Goal: Information Seeking & Learning: Learn about a topic

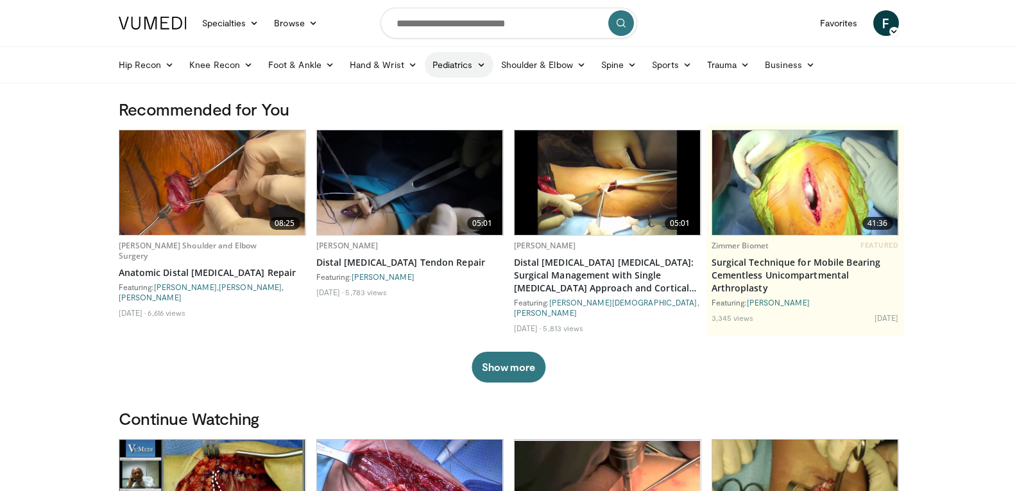
click at [481, 67] on icon at bounding box center [481, 64] width 9 height 9
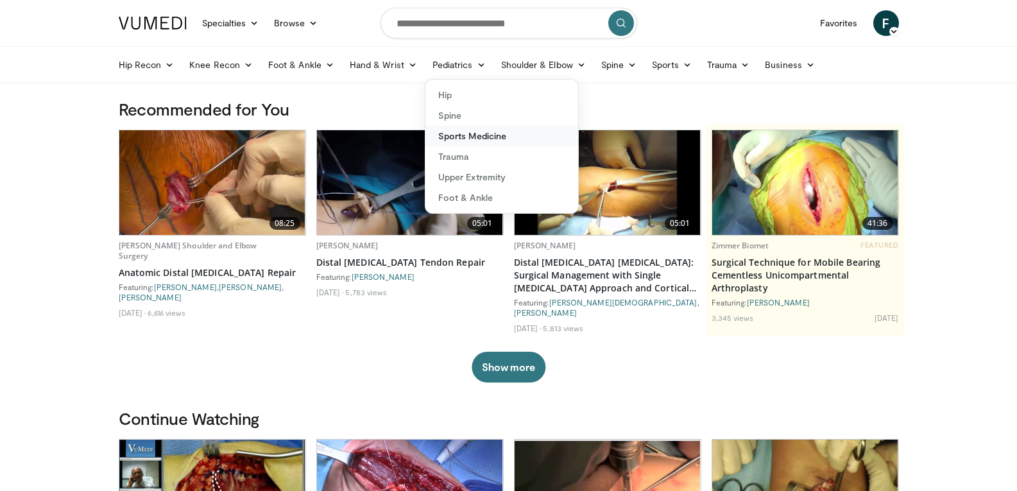
click at [472, 135] on link "Sports Medicine" at bounding box center [501, 136] width 153 height 21
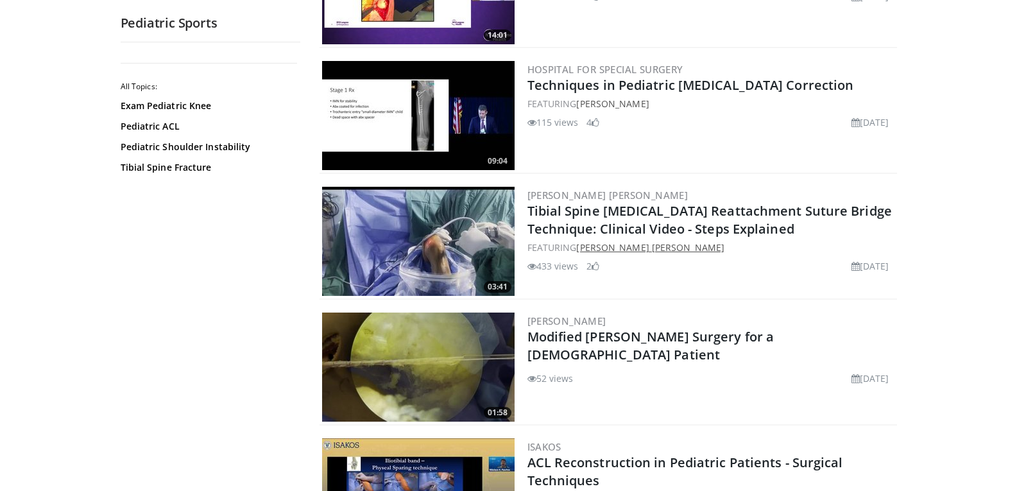
scroll to position [1091, 0]
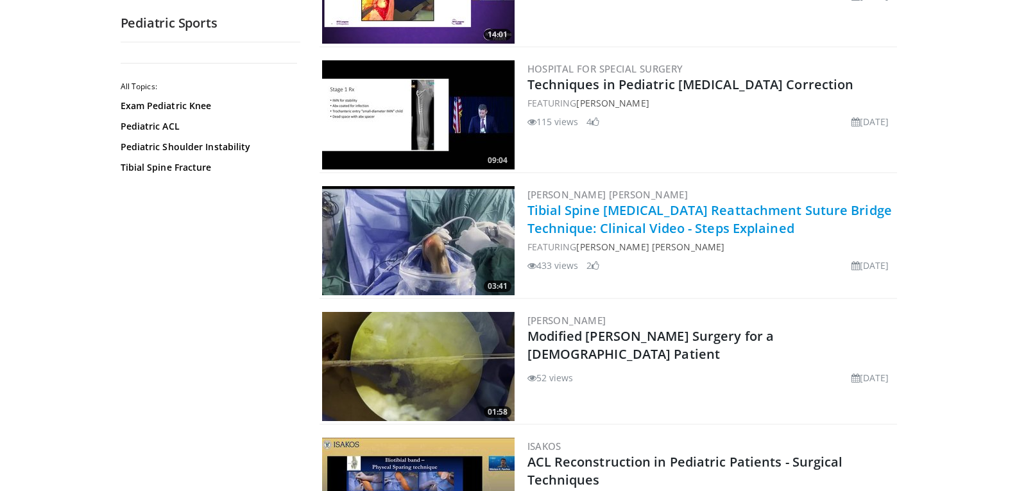
click at [674, 219] on link "Tibial Spine [MEDICAL_DATA] Reattachment Suture Bridge Technique: Clinical Vide…" at bounding box center [709, 218] width 364 height 35
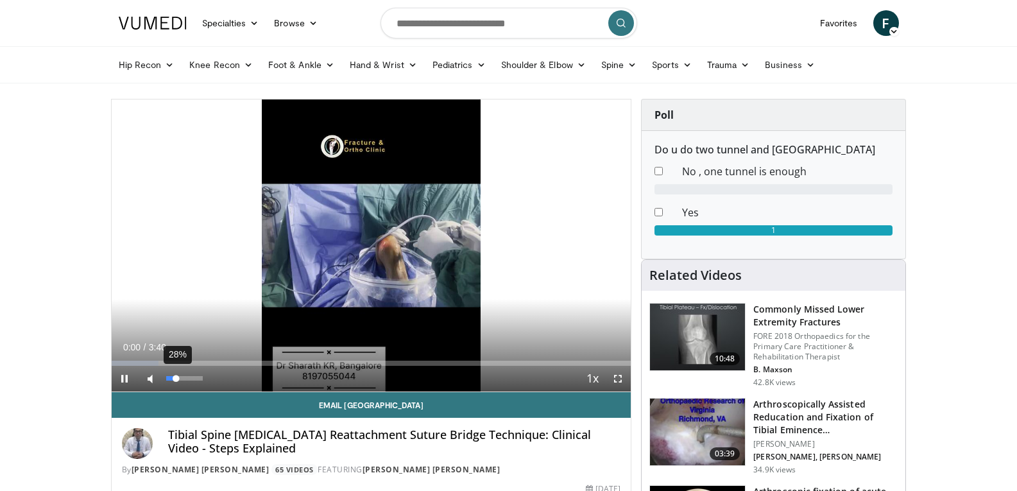
click at [185, 378] on div "28%" at bounding box center [184, 378] width 37 height 4
drag, startPoint x: 179, startPoint y: 378, endPoint x: 186, endPoint y: 378, distance: 7.1
click at [186, 378] on div "Volume Level" at bounding box center [176, 378] width 20 height 4
click at [189, 378] on div "Volume Level" at bounding box center [177, 378] width 23 height 4
click at [201, 378] on div "96%" at bounding box center [184, 378] width 37 height 4
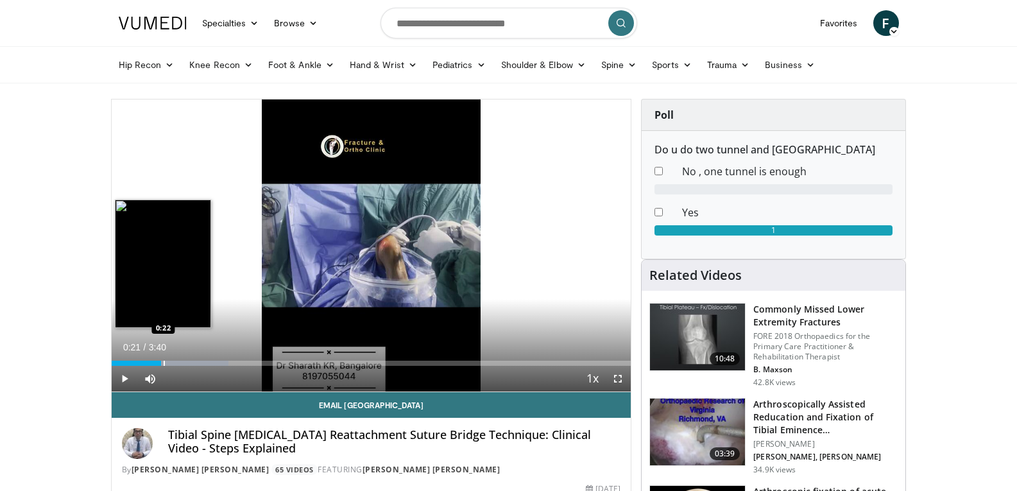
click at [161, 358] on div "Loaded : 22.57% 0:21 0:22" at bounding box center [372, 360] width 520 height 12
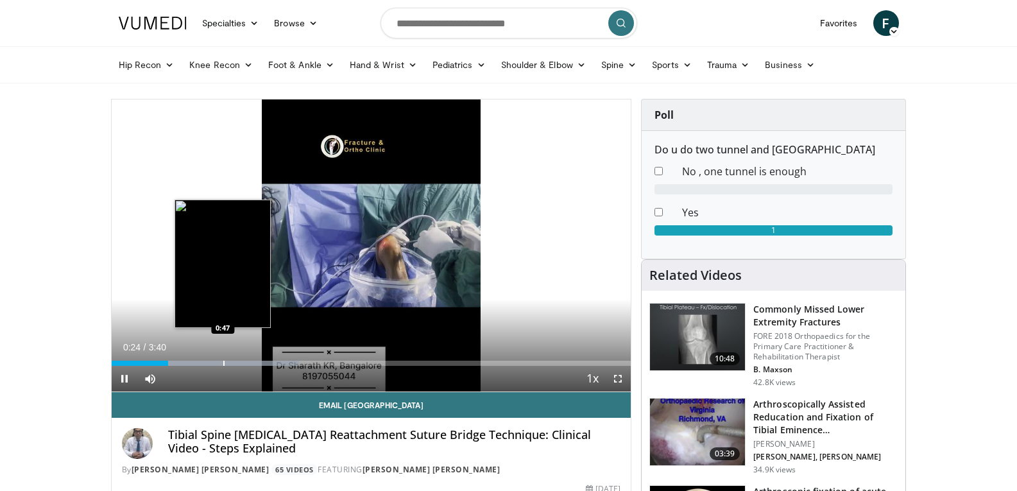
click at [225, 357] on div "Loaded : 36.13% 0:24 0:47" at bounding box center [372, 360] width 520 height 12
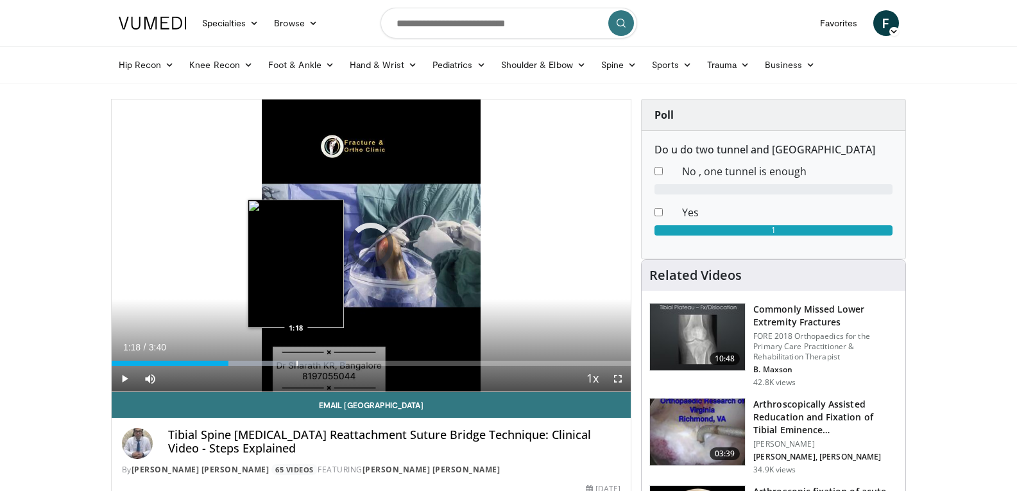
click at [296, 361] on div "Progress Bar" at bounding box center [296, 363] width 1 height 5
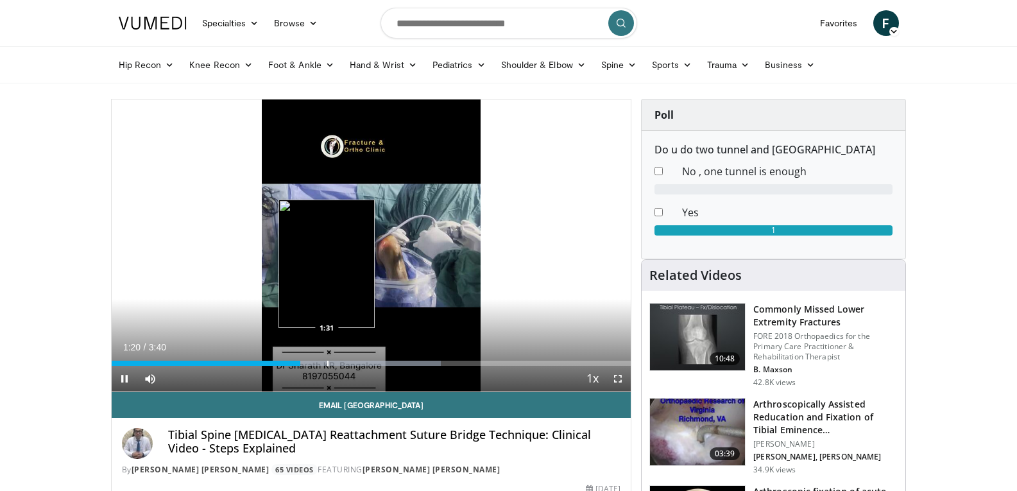
click at [327, 363] on div "Progress Bar" at bounding box center [327, 363] width 1 height 5
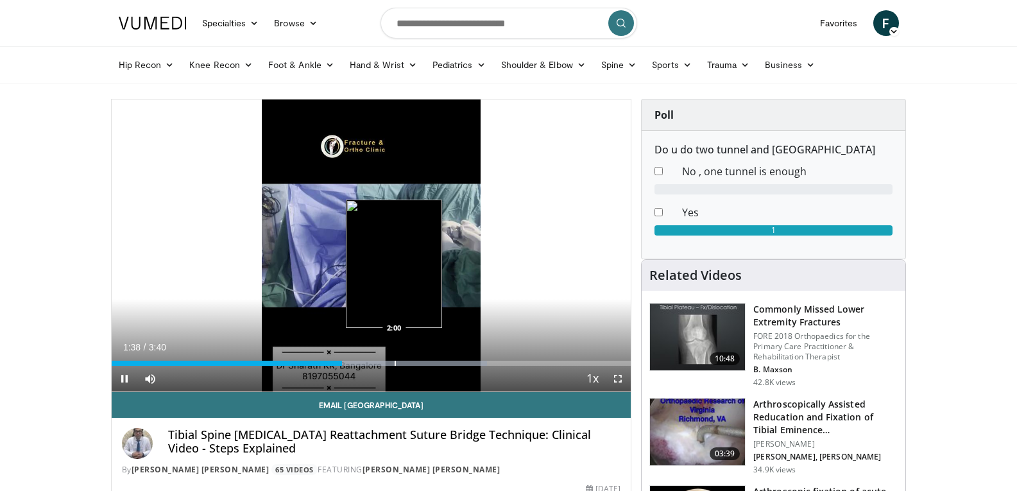
click at [395, 361] on div "Progress Bar" at bounding box center [395, 363] width 1 height 5
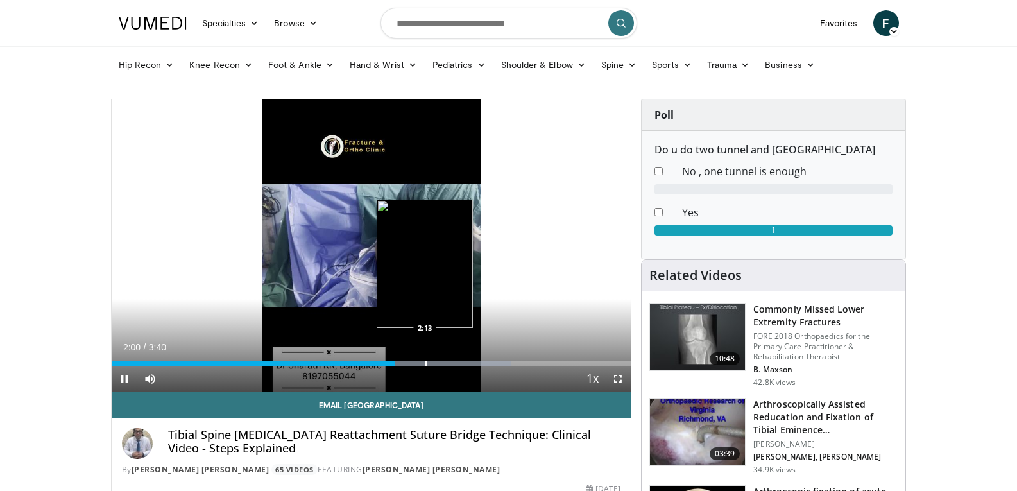
click at [425, 363] on div "Progress Bar" at bounding box center [425, 363] width 1 height 5
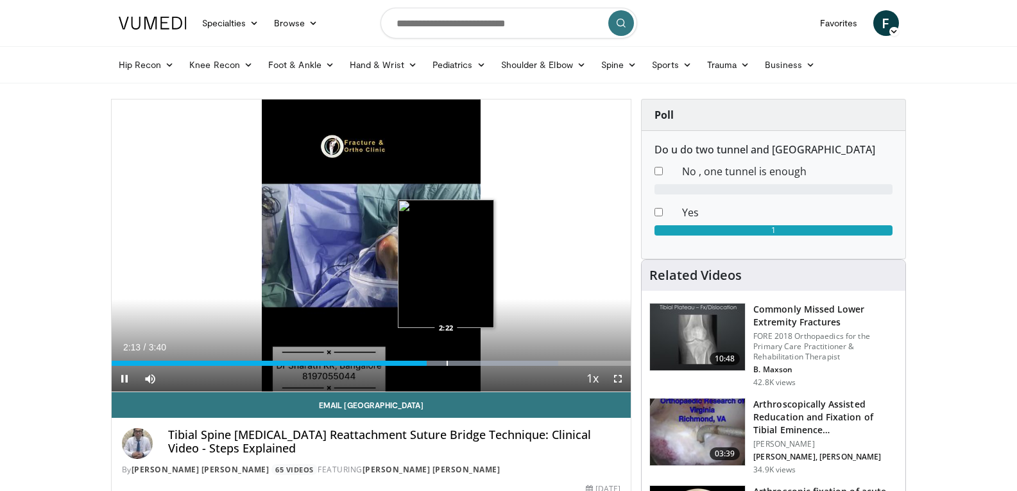
click at [448, 362] on div "Progress Bar" at bounding box center [447, 363] width 1 height 5
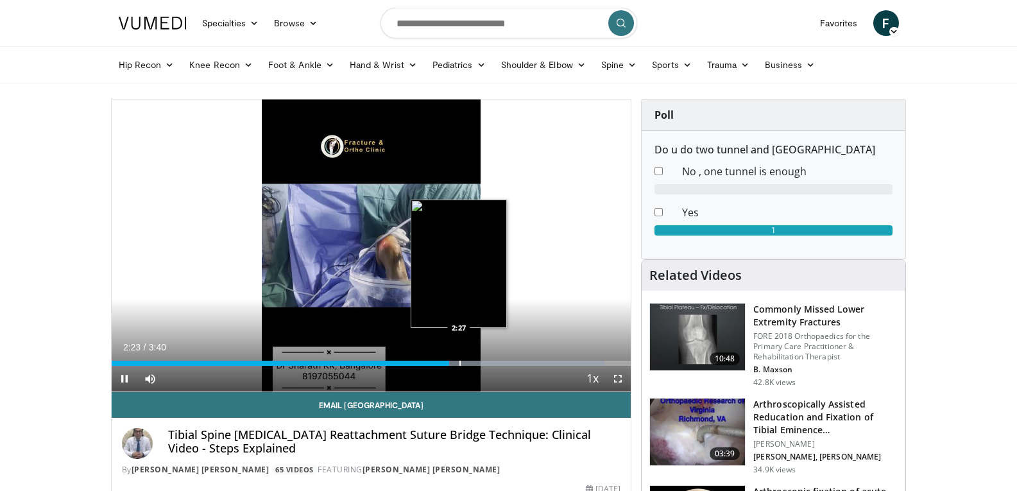
click at [470, 363] on div "Progress Bar" at bounding box center [491, 363] width 225 height 5
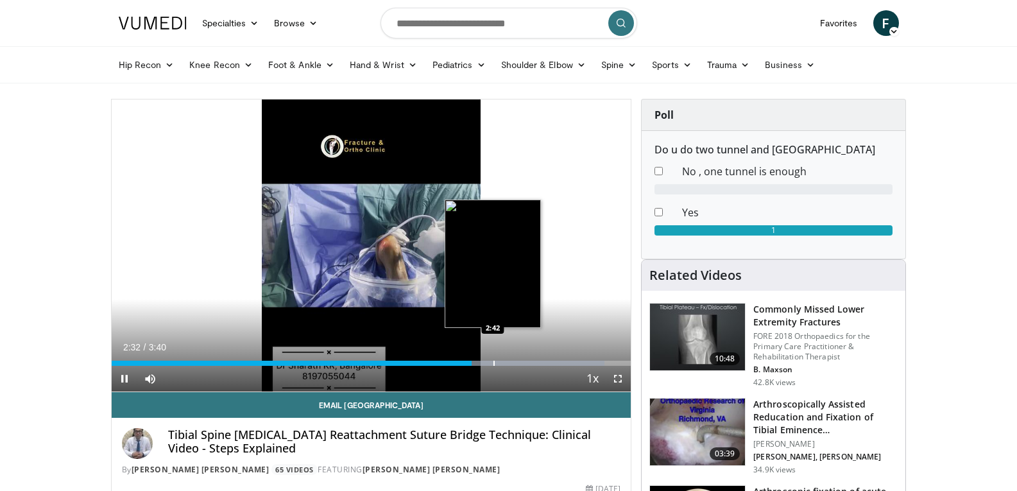
click at [495, 362] on div "Progress Bar" at bounding box center [493, 363] width 1 height 5
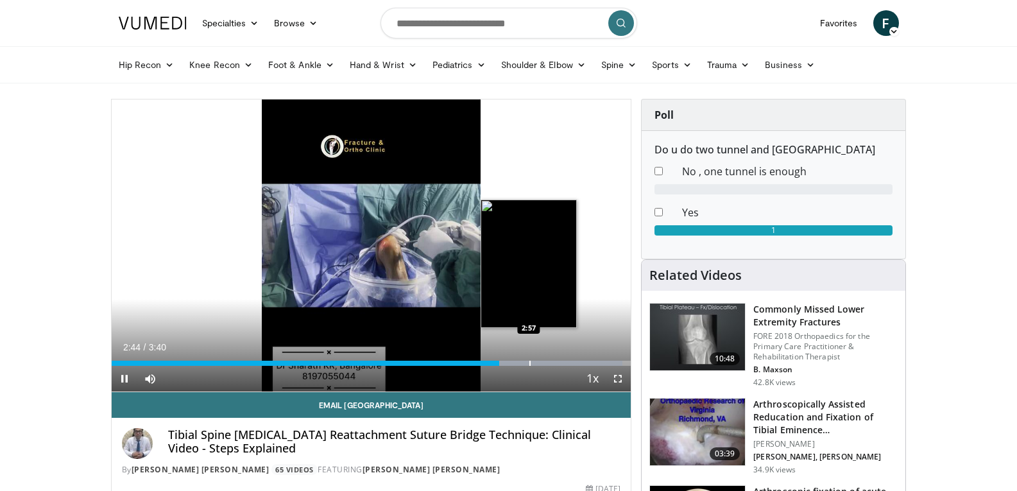
click at [530, 361] on div "Progress Bar" at bounding box center [529, 363] width 1 height 5
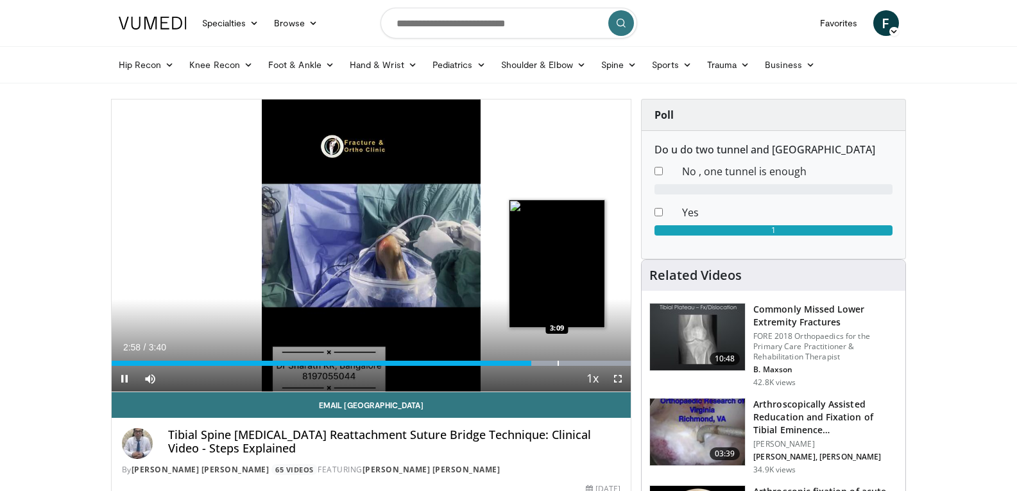
click at [558, 361] on div "Progress Bar" at bounding box center [558, 363] width 1 height 5
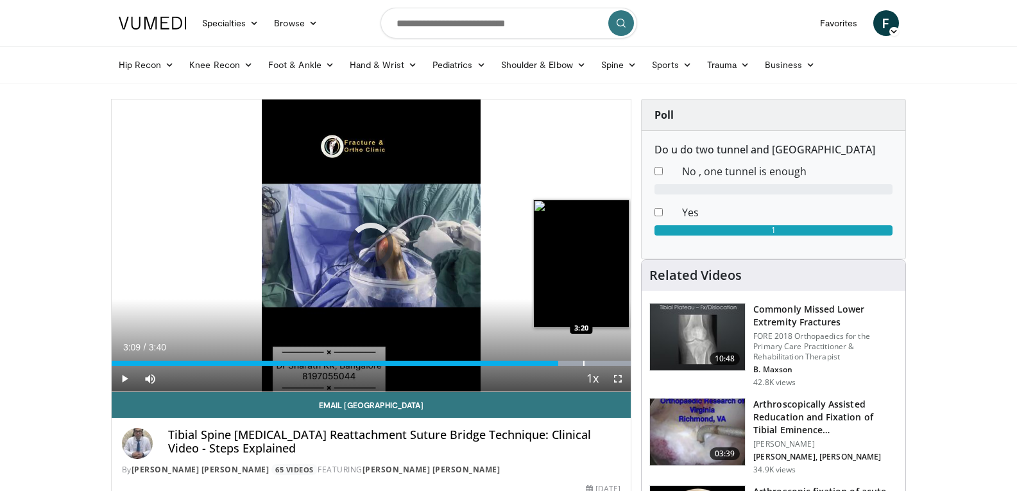
click at [583, 363] on div "Progress Bar" at bounding box center [583, 363] width 1 height 5
click at [603, 364] on div "Progress Bar" at bounding box center [603, 363] width 1 height 5
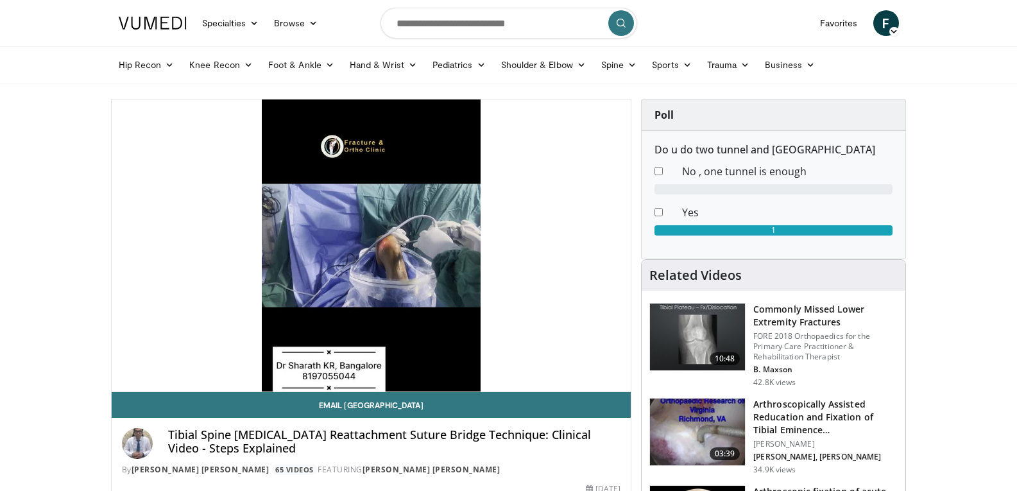
click at [614, 364] on div "10 seconds Tap to unmute" at bounding box center [372, 245] width 520 height 292
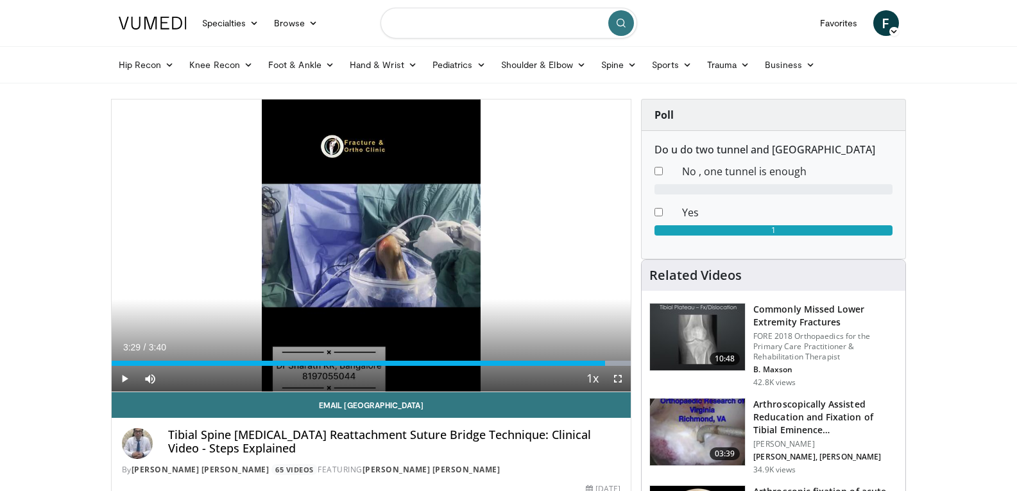
click at [497, 37] on input "Search topics, interventions" at bounding box center [508, 23] width 257 height 31
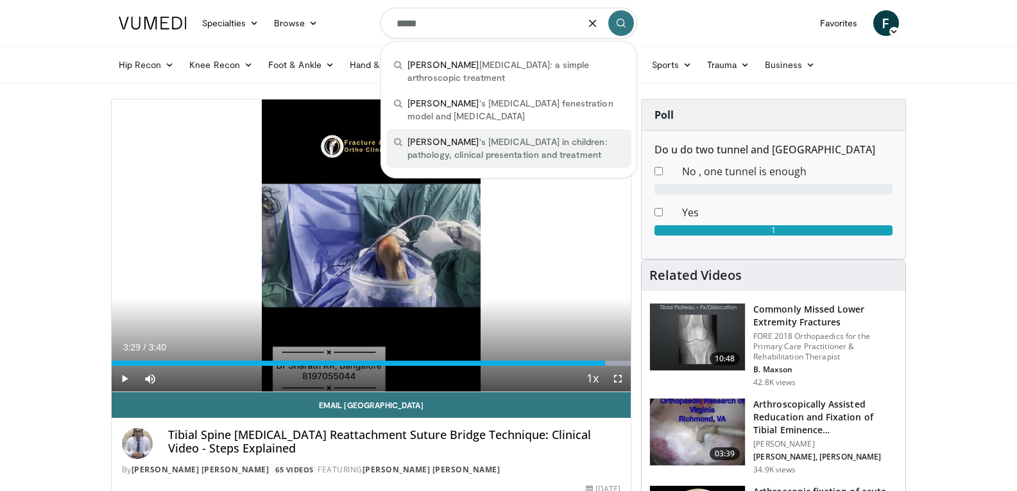
click at [463, 154] on span "baker 's cyst in children: pathology, clinical presentation and treatment" at bounding box center [515, 148] width 216 height 26
type input "**********"
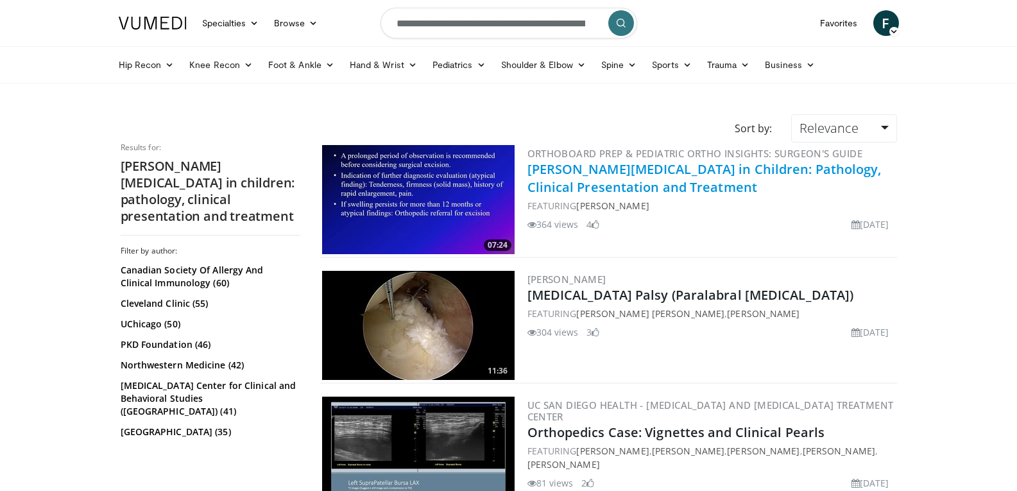
click at [604, 176] on link "Baker's Cyst in Children: Pathology, Clinical Presentation and Treatment" at bounding box center [704, 177] width 354 height 35
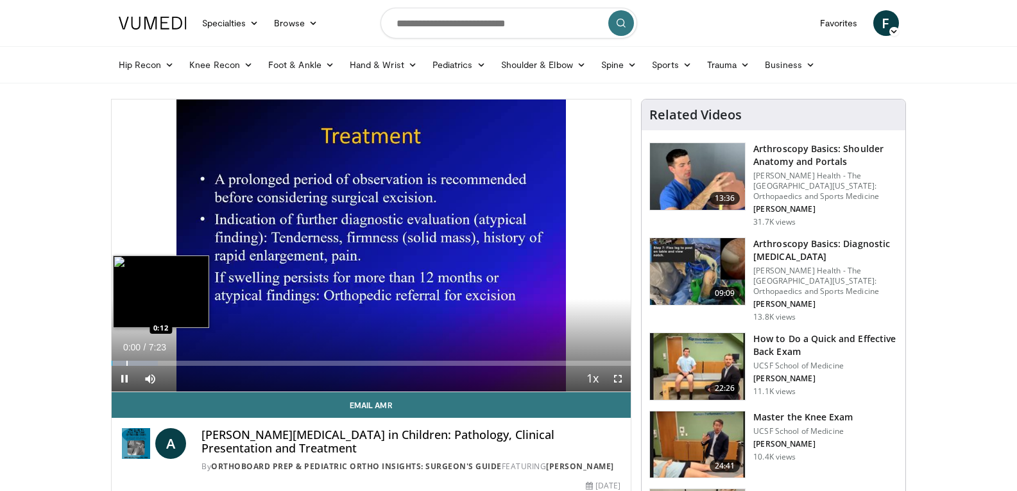
click at [126, 361] on div "Progress Bar" at bounding box center [126, 363] width 1 height 5
click at [139, 359] on div "Loaded : 15.76% 0:15 0:23" at bounding box center [372, 360] width 520 height 12
click at [153, 361] on div "Progress Bar" at bounding box center [153, 363] width 1 height 5
click at [169, 362] on div "Progress Bar" at bounding box center [169, 363] width 1 height 5
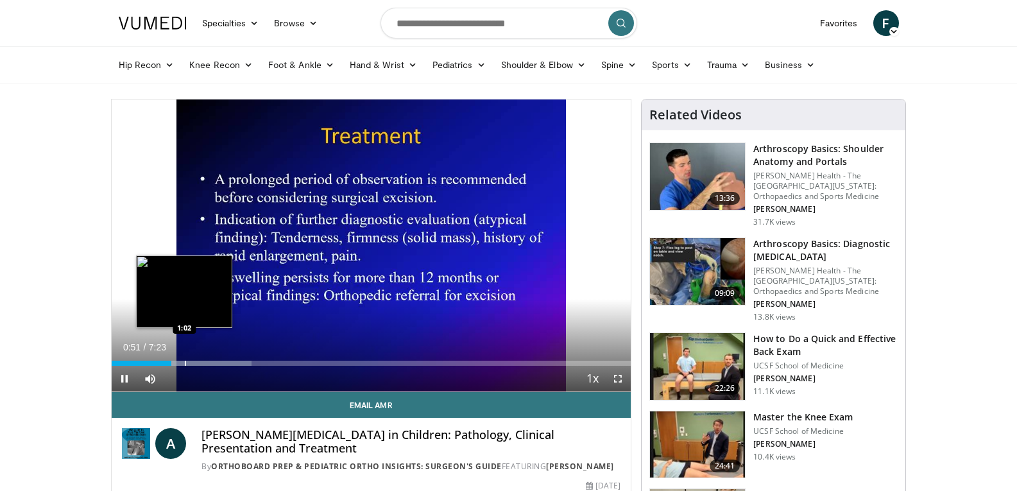
click at [184, 358] on div "Loaded : 27.03% 0:51 1:02" at bounding box center [372, 360] width 520 height 12
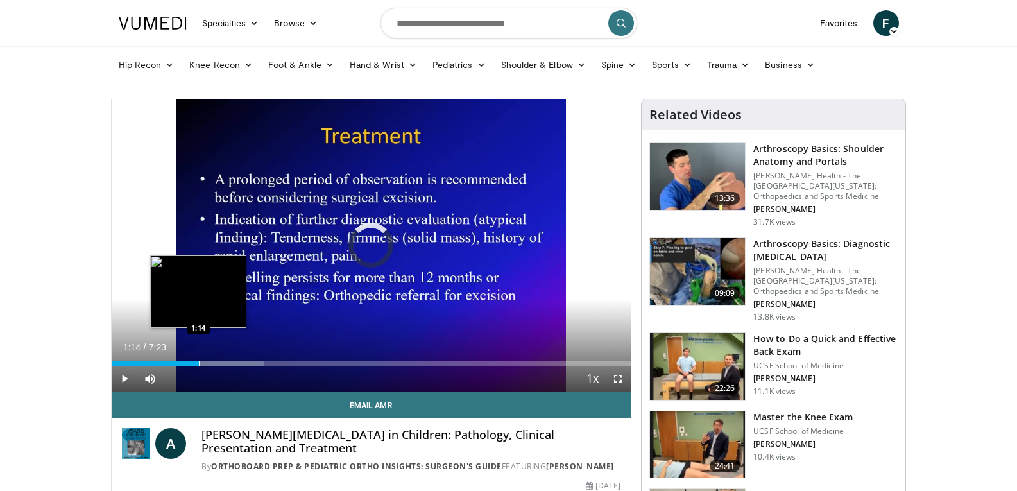
click at [199, 361] on div "Progress Bar" at bounding box center [199, 363] width 1 height 5
click at [223, 358] on div "Loaded : 31.54% 1:16 1:26" at bounding box center [372, 360] width 520 height 12
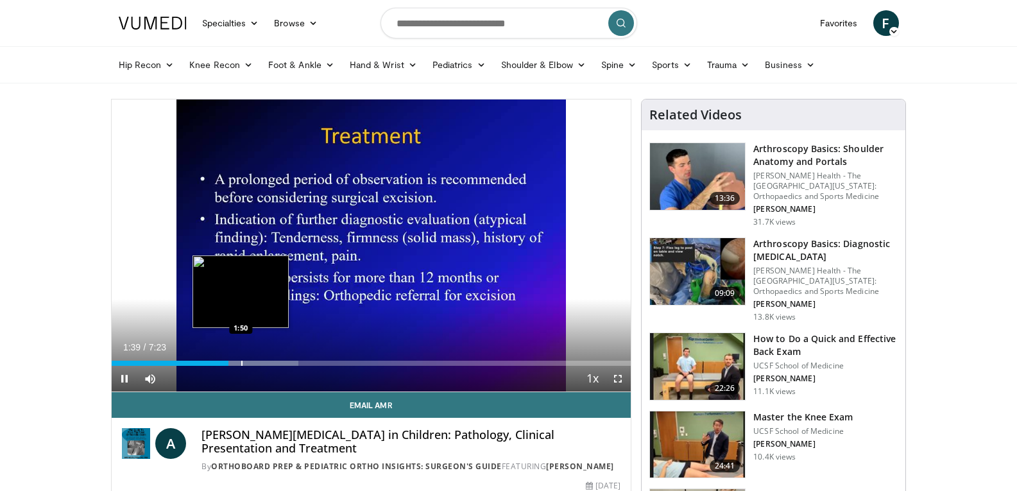
click at [241, 361] on div "Progress Bar" at bounding box center [241, 363] width 1 height 5
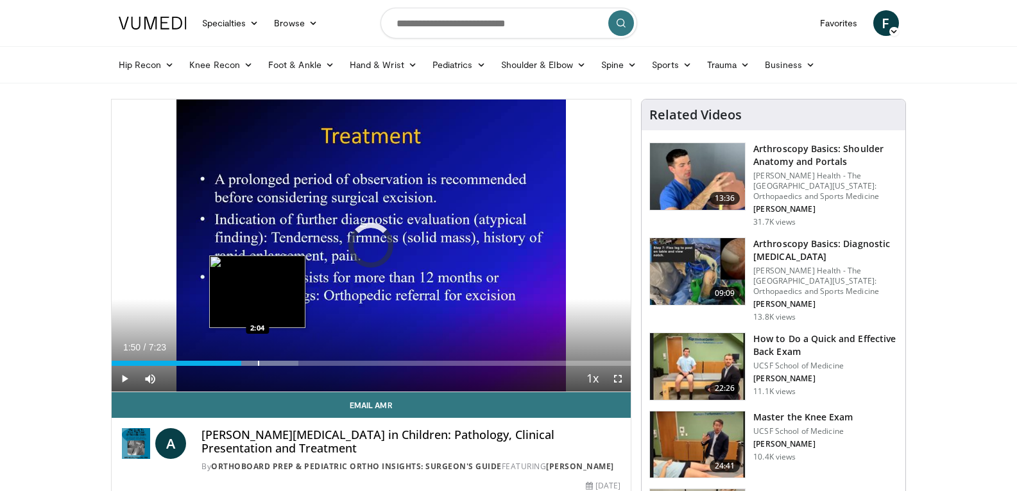
click at [258, 361] on div "Progress Bar" at bounding box center [258, 363] width 1 height 5
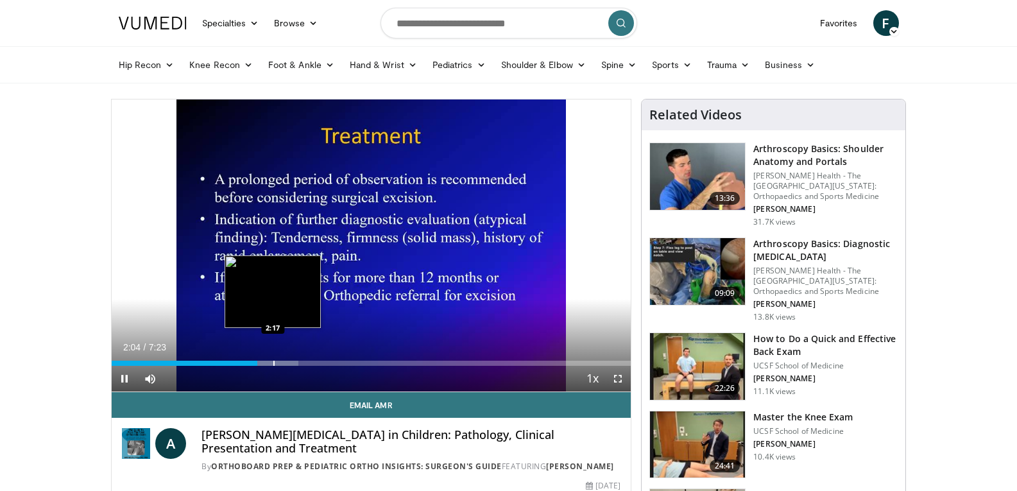
click at [273, 361] on div "Progress Bar" at bounding box center [273, 363] width 1 height 5
drag, startPoint x: 291, startPoint y: 362, endPoint x: 302, endPoint y: 361, distance: 11.6
click at [291, 362] on div "Progress Bar" at bounding box center [291, 363] width 1 height 5
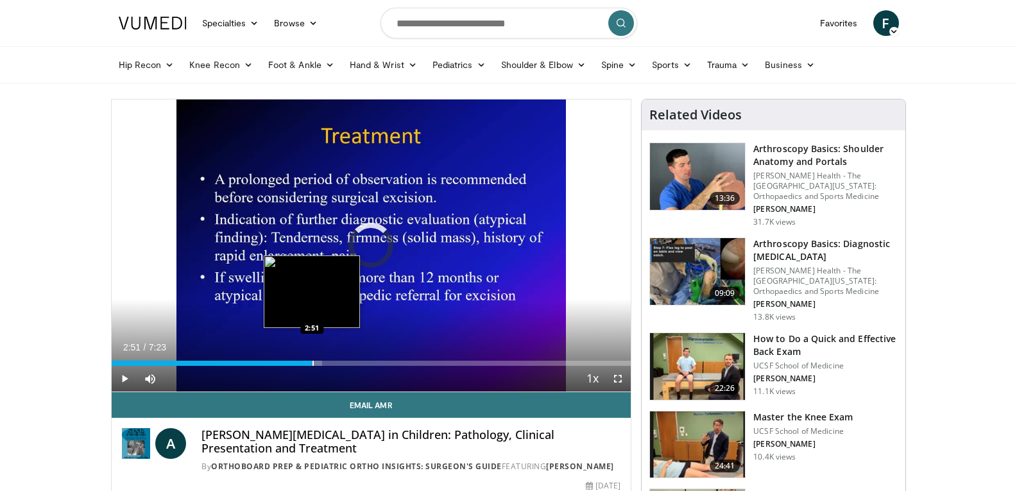
click at [312, 359] on div "Loaded : 40.55% 2:51 2:51" at bounding box center [372, 360] width 520 height 12
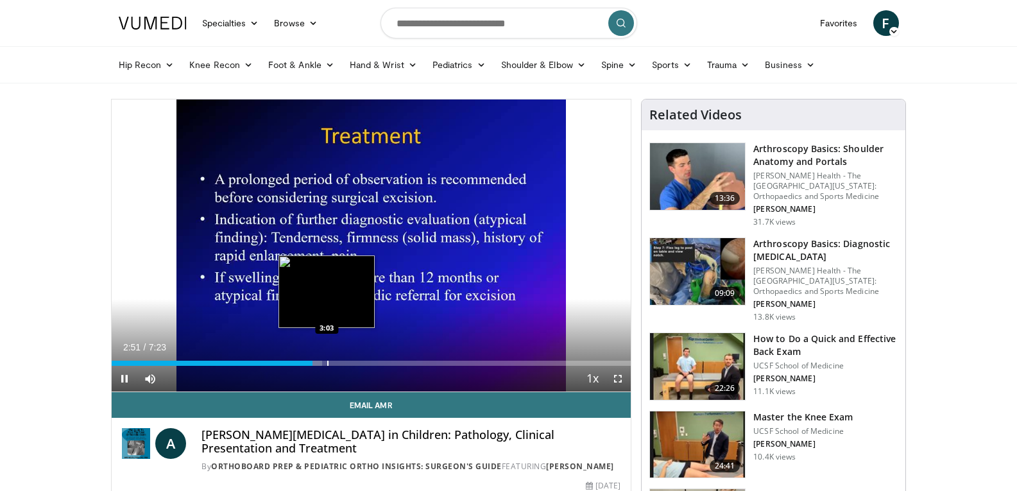
click at [327, 359] on div "Loaded : 40.55% 2:51 3:03" at bounding box center [372, 360] width 520 height 12
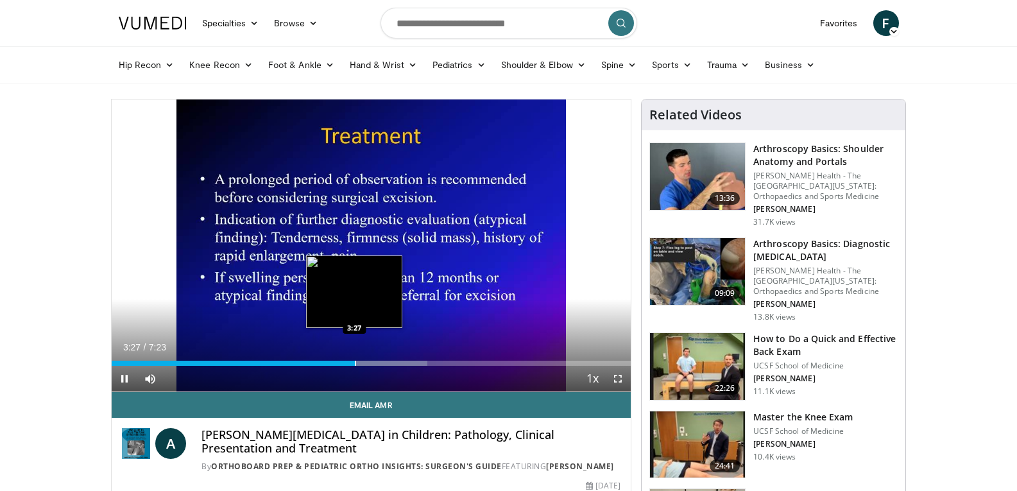
click at [355, 361] on div "Progress Bar" at bounding box center [355, 363] width 1 height 5
click at [364, 361] on div "Progress Bar" at bounding box center [364, 363] width 1 height 5
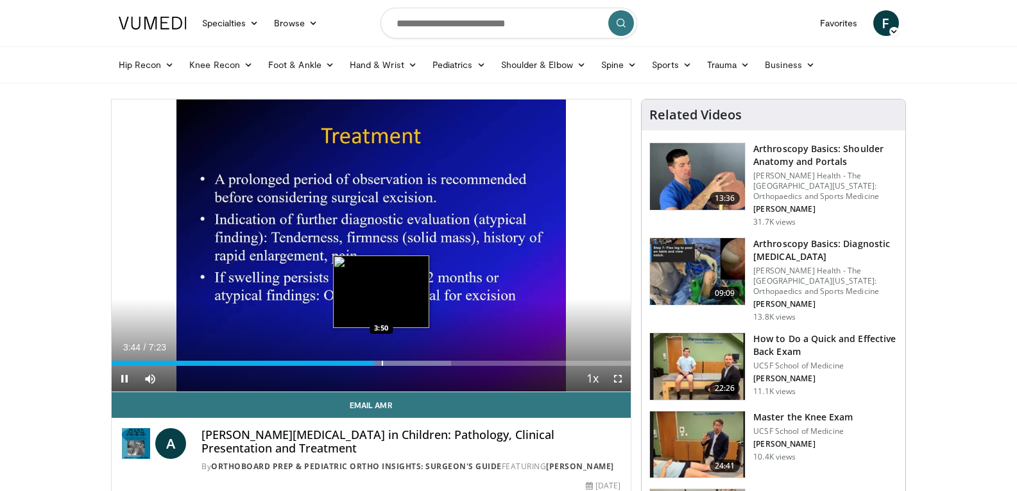
click at [382, 362] on div "Progress Bar" at bounding box center [382, 363] width 1 height 5
click at [400, 364] on div "Progress Bar" at bounding box center [400, 363] width 1 height 5
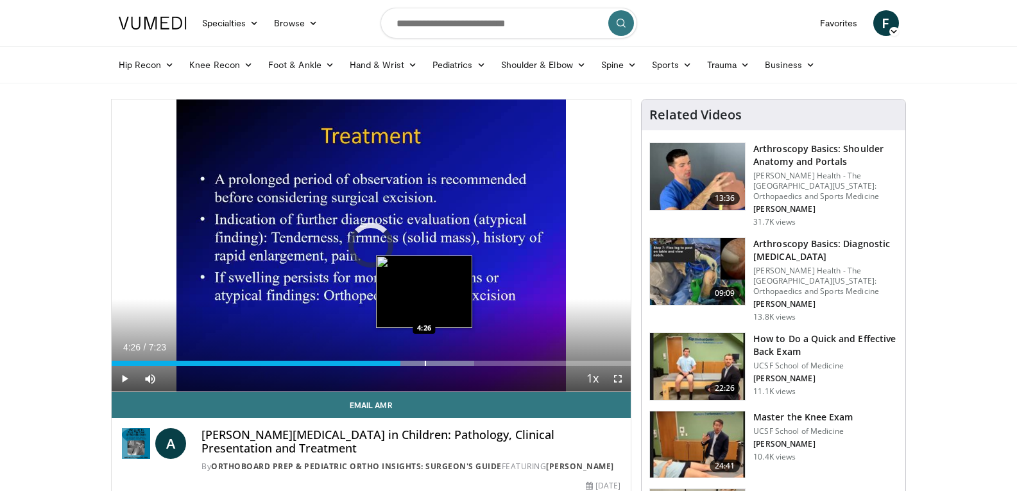
click at [425, 362] on div "Progress Bar" at bounding box center [425, 363] width 1 height 5
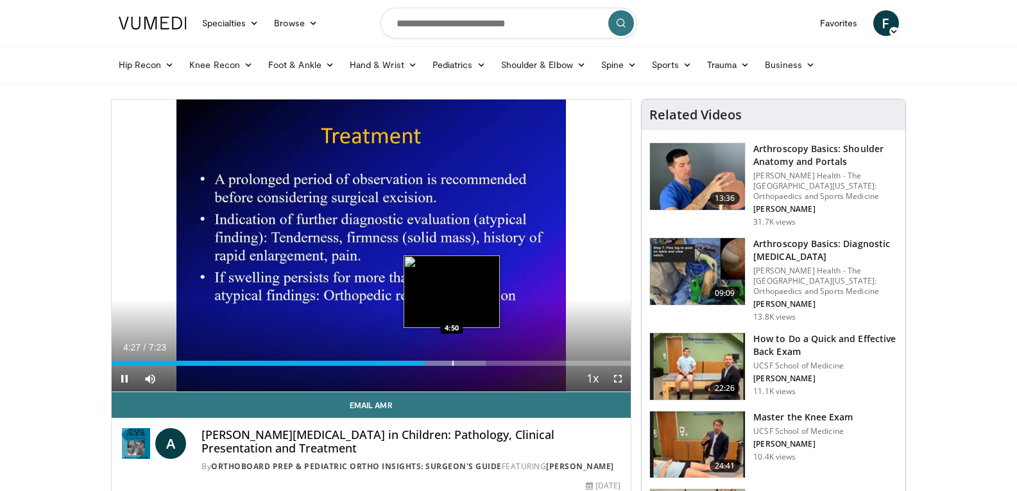
click at [452, 363] on div "Progress Bar" at bounding box center [452, 363] width 1 height 5
click at [469, 362] on div "Progress Bar" at bounding box center [468, 363] width 1 height 5
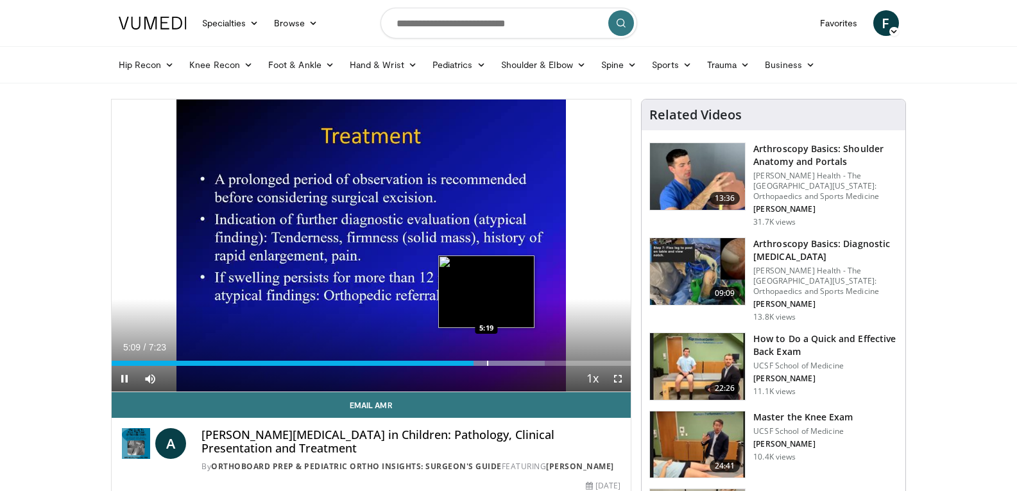
click at [487, 363] on div "Progress Bar" at bounding box center [487, 363] width 1 height 5
click at [506, 362] on div "Progress Bar" at bounding box center [506, 363] width 1 height 5
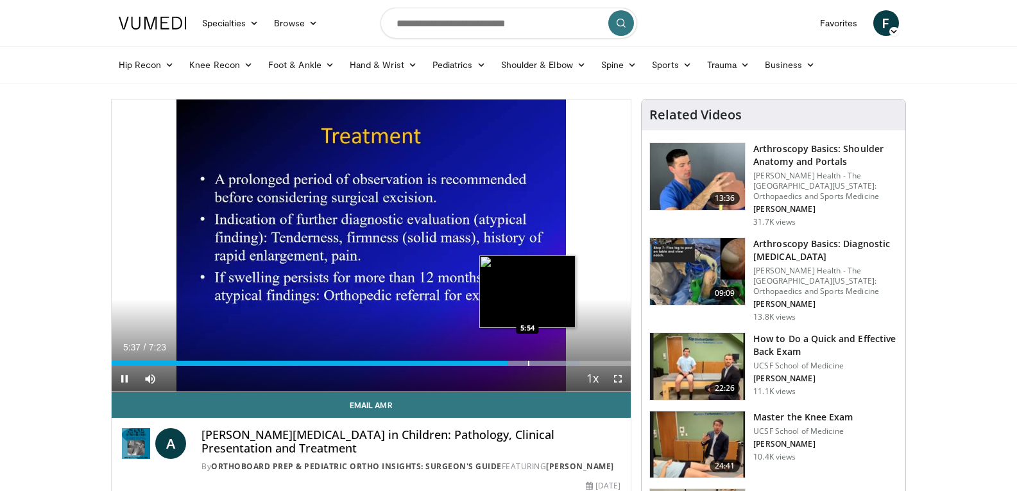
click at [528, 361] on div "Progress Bar" at bounding box center [528, 363] width 1 height 5
click at [543, 363] on div "Progress Bar" at bounding box center [543, 363] width 1 height 5
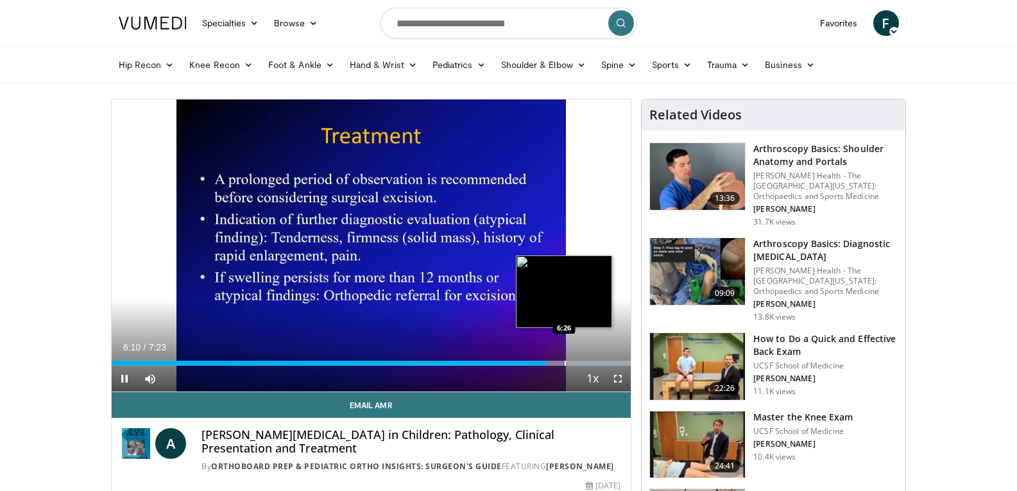
click at [565, 362] on div "Progress Bar" at bounding box center [565, 363] width 1 height 5
click at [582, 362] on div "Progress Bar" at bounding box center [582, 363] width 1 height 5
click at [596, 361] on div "Progress Bar" at bounding box center [596, 363] width 1 height 5
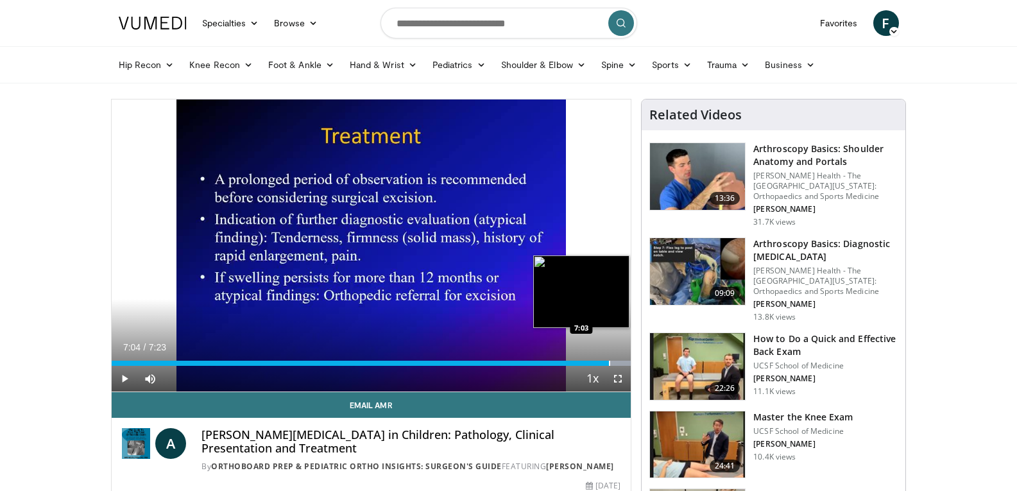
click at [609, 361] on div "Progress Bar" at bounding box center [609, 363] width 1 height 5
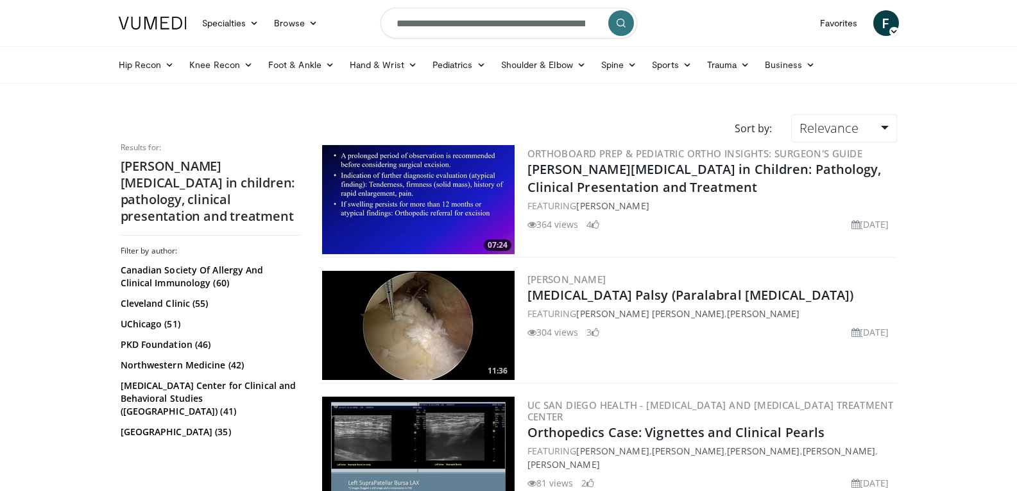
click at [456, 64] on link "Pediatrics" at bounding box center [459, 65] width 69 height 26
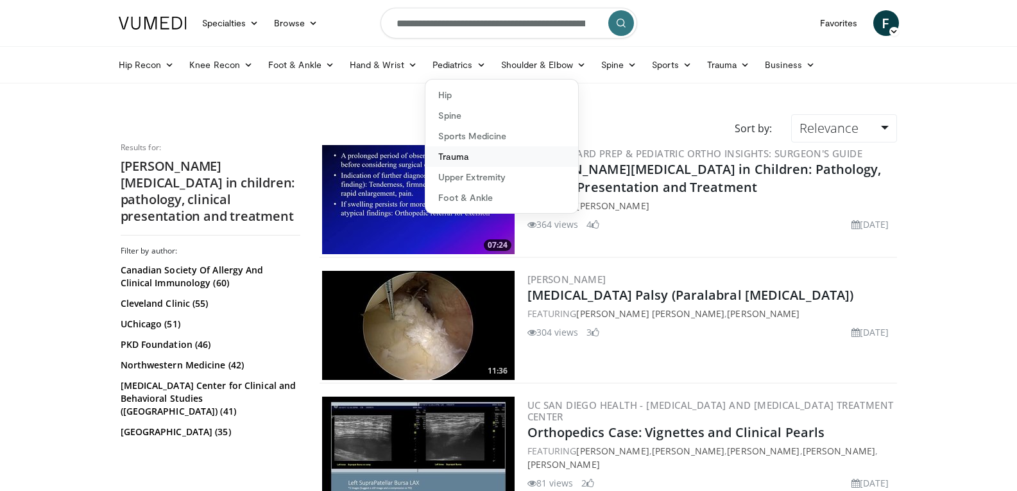
click at [475, 160] on link "Trauma" at bounding box center [501, 156] width 153 height 21
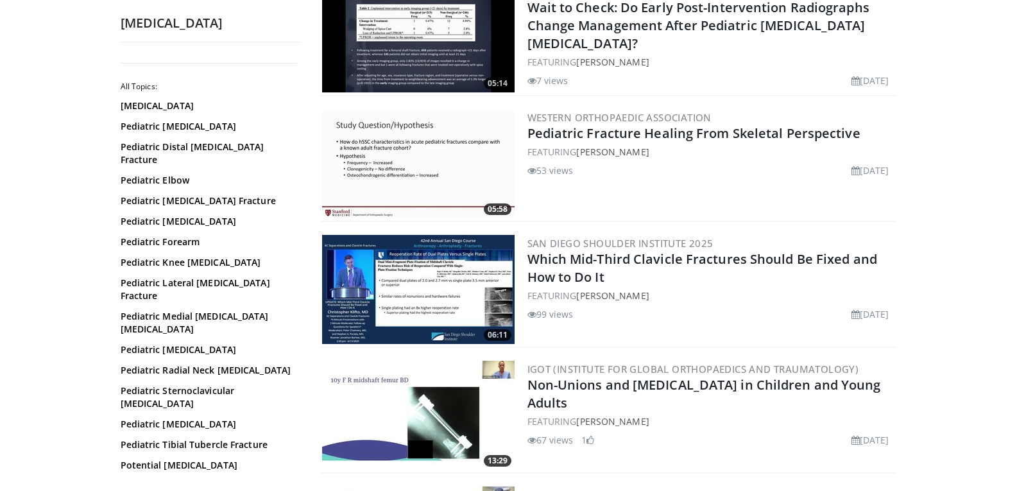
scroll to position [192, 0]
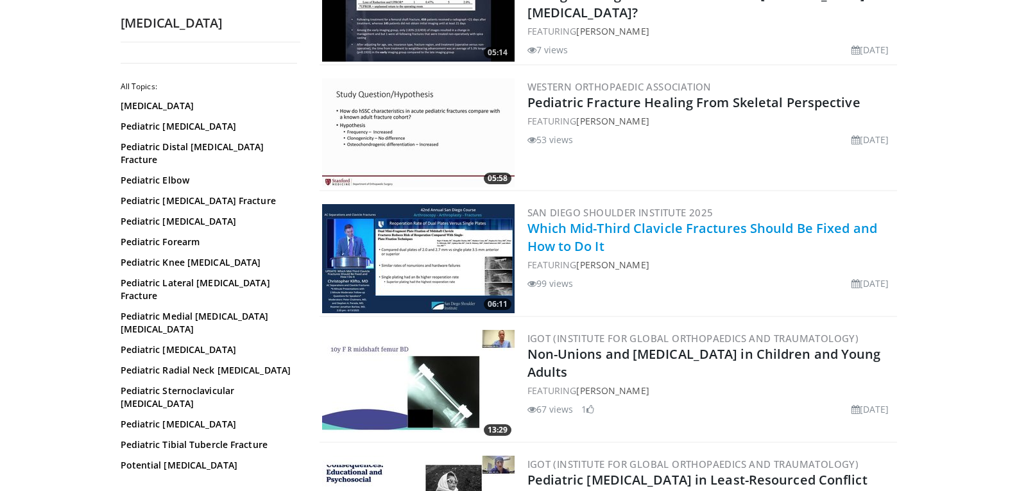
click at [688, 230] on link "Which Mid-Third Clavicle Fractures Should Be Fixed and How to Do It" at bounding box center [702, 236] width 350 height 35
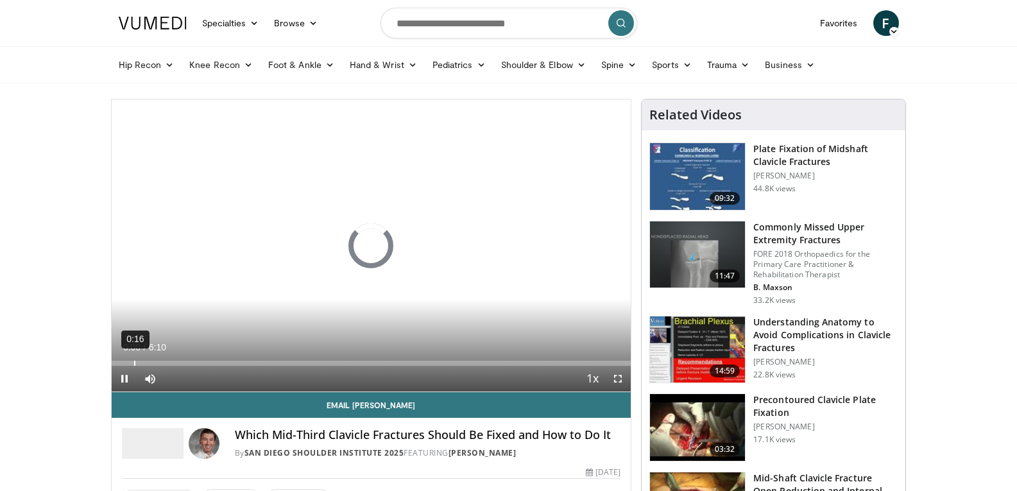
click at [134, 358] on div "Loaded : 0.00% 0:16 0:00" at bounding box center [372, 360] width 520 height 12
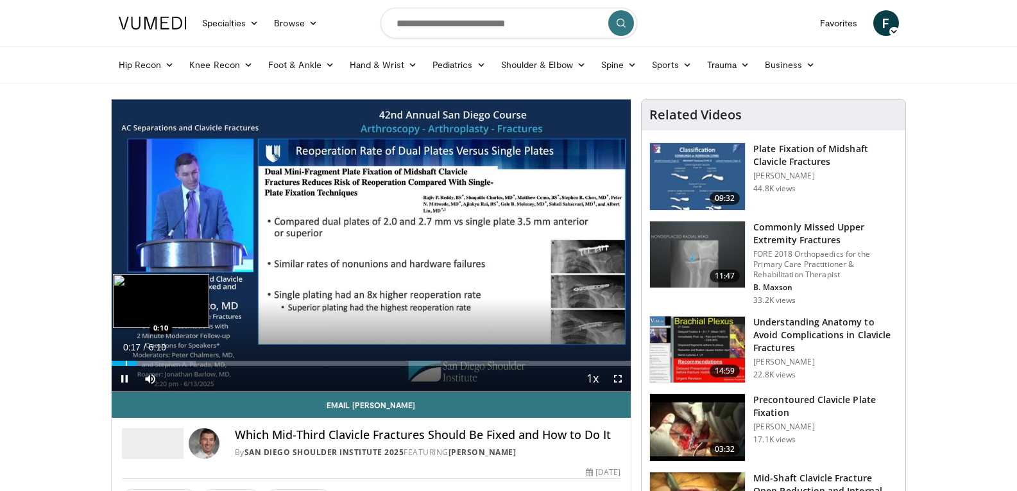
click at [125, 359] on div "Loaded : 16.21% 0:17 0:10" at bounding box center [372, 360] width 520 height 12
click at [122, 361] on div "Progress Bar" at bounding box center [122, 363] width 1 height 5
click at [116, 363] on div "Progress Bar" at bounding box center [116, 363] width 1 height 5
click at [124, 362] on div "Progress Bar" at bounding box center [124, 363] width 1 height 5
click at [133, 361] on div "Progress Bar" at bounding box center [133, 363] width 1 height 5
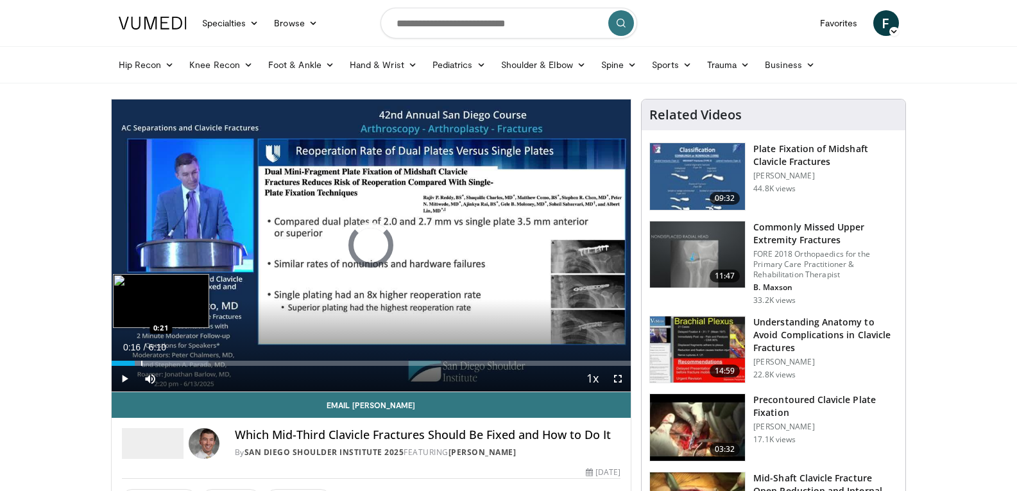
click at [141, 361] on div "Progress Bar" at bounding box center [141, 363] width 1 height 5
click at [153, 362] on div "Progress Bar" at bounding box center [153, 363] width 1 height 5
click at [176, 358] on div "Loaded : 26.75% 0:34 0:46" at bounding box center [372, 360] width 520 height 12
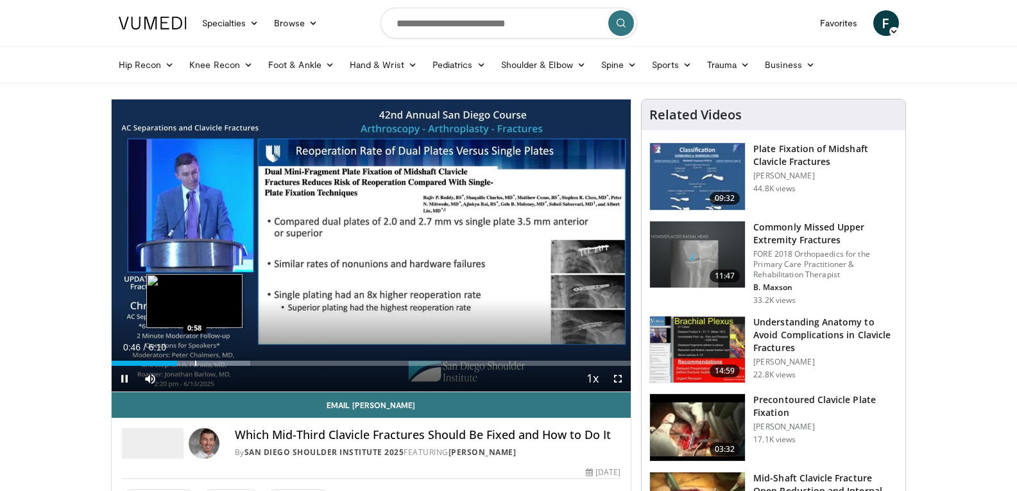
click at [194, 357] on div "Loaded : 26.75% 0:46 0:58" at bounding box center [372, 360] width 520 height 12
click at [215, 358] on div "Loaded : 32.41% 1:00 1:10" at bounding box center [372, 360] width 520 height 12
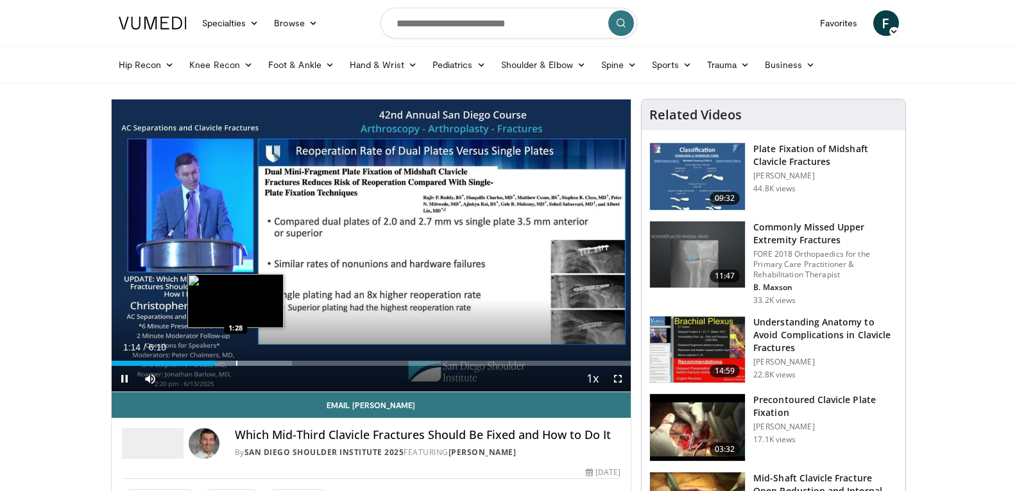
click at [235, 357] on div "Loaded : 34.78% 1:14 1:28" at bounding box center [372, 360] width 520 height 12
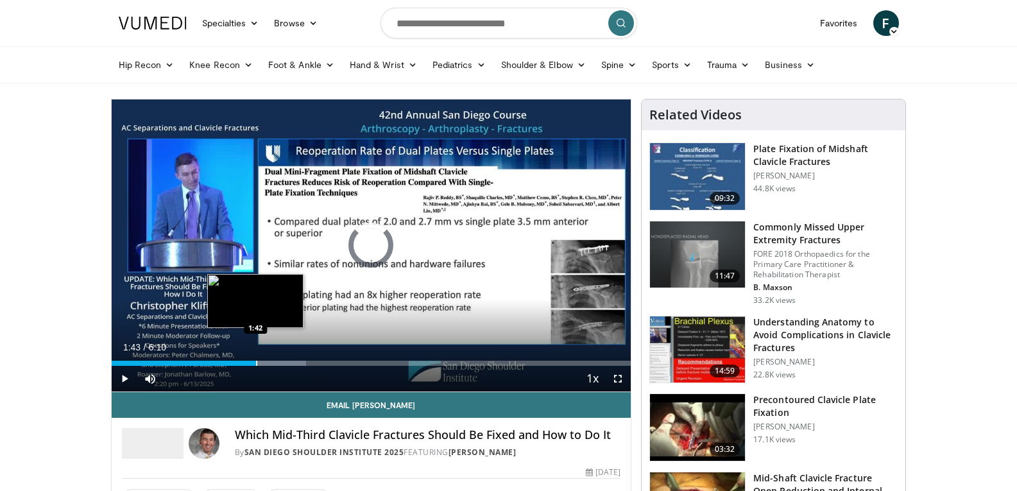
click at [256, 361] on div "Progress Bar" at bounding box center [256, 363] width 1 height 5
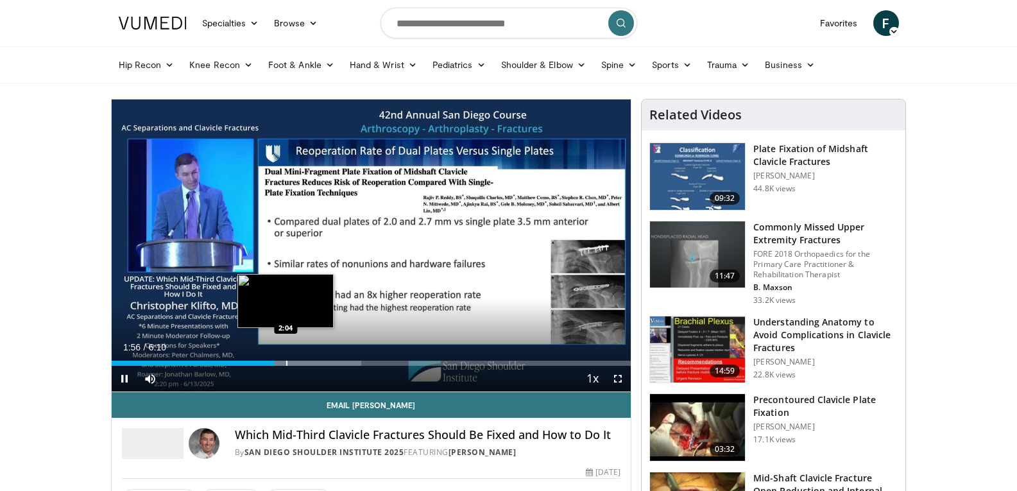
click at [283, 358] on div "Loaded : 48.16% 1:56 2:04" at bounding box center [372, 360] width 520 height 12
click at [295, 361] on div "Progress Bar" at bounding box center [295, 363] width 1 height 5
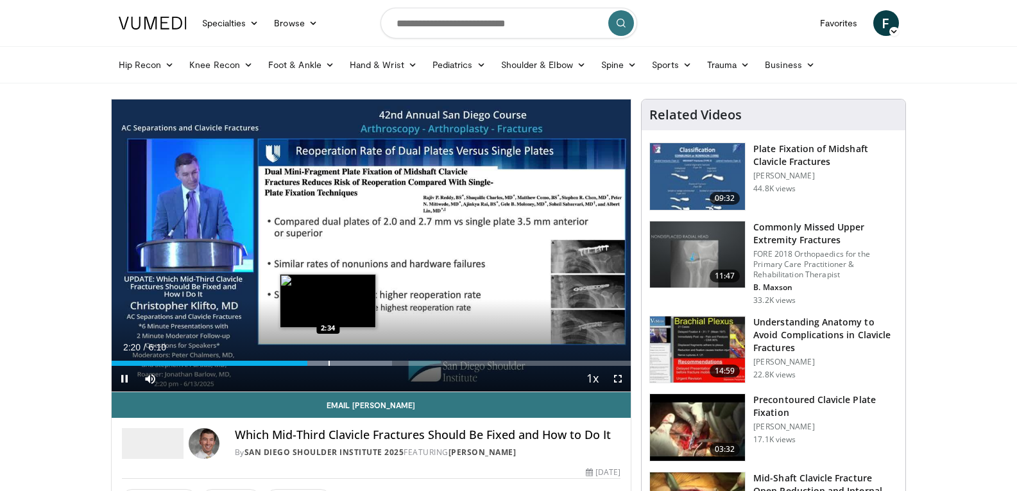
click at [328, 359] on div "Loaded : 54.02% 2:20 2:34" at bounding box center [372, 360] width 520 height 12
click at [351, 359] on div "Loaded : 59.42% 2:38 2:50" at bounding box center [372, 360] width 520 height 12
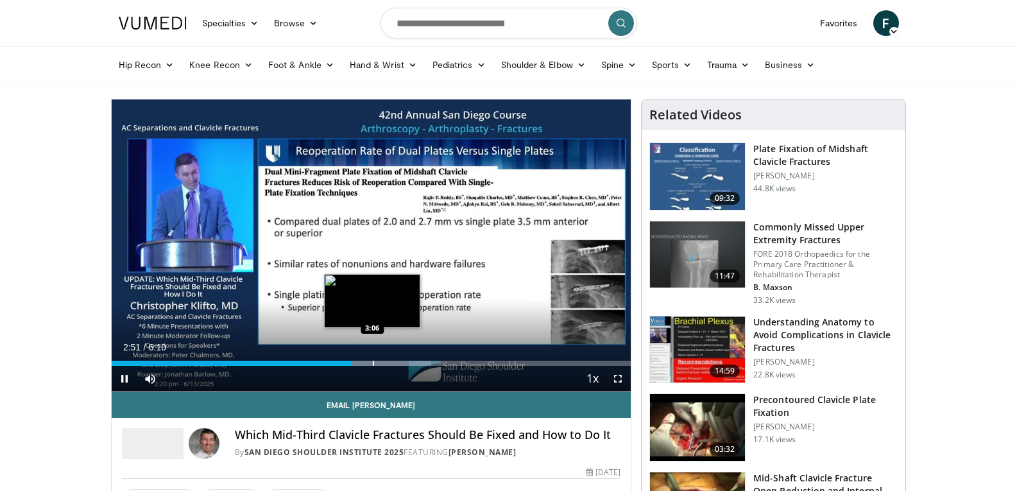
click at [373, 361] on div "Progress Bar" at bounding box center [373, 363] width 1 height 5
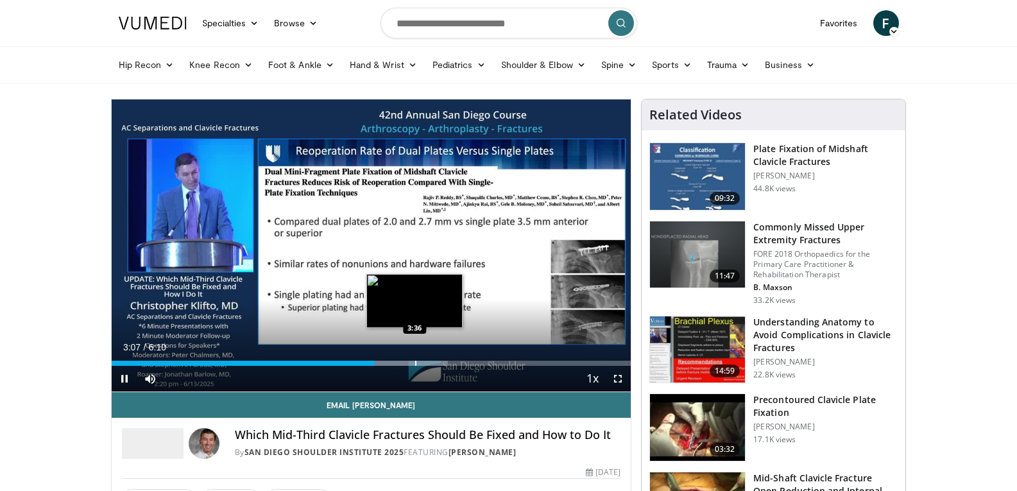
click at [415, 362] on div "Progress Bar" at bounding box center [415, 363] width 1 height 5
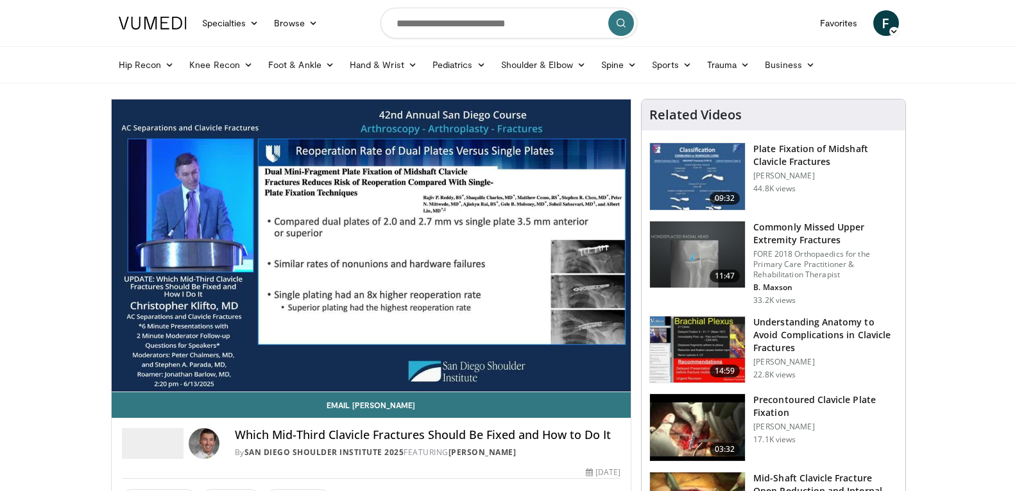
click at [432, 359] on div "10 seconds Tap to unmute" at bounding box center [372, 245] width 520 height 292
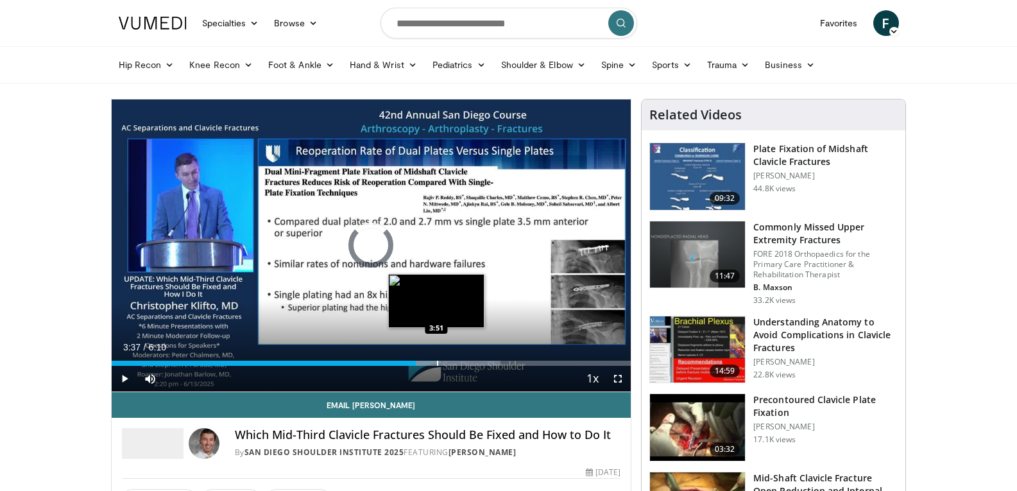
click at [436, 359] on div "Loaded : 74.93% 3:37 3:51" at bounding box center [372, 360] width 520 height 12
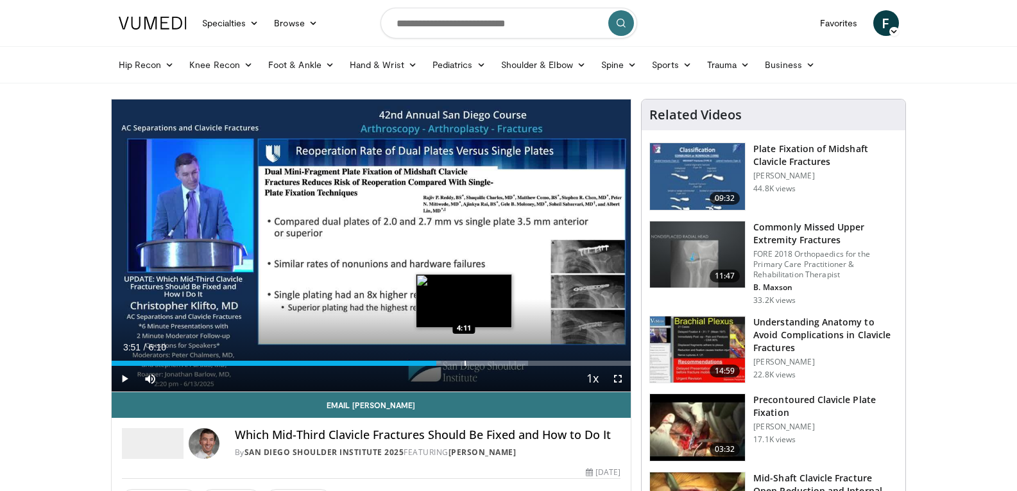
click at [464, 358] on div "Loaded : 80.28% 3:51 4:11" at bounding box center [372, 360] width 520 height 12
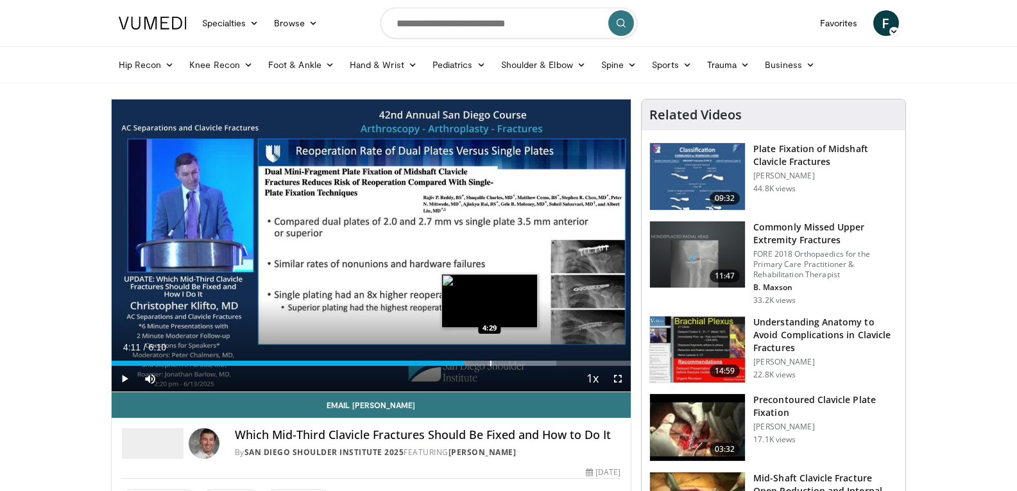
click at [490, 357] on div "Loaded : 85.64% 4:11 4:29" at bounding box center [372, 360] width 520 height 12
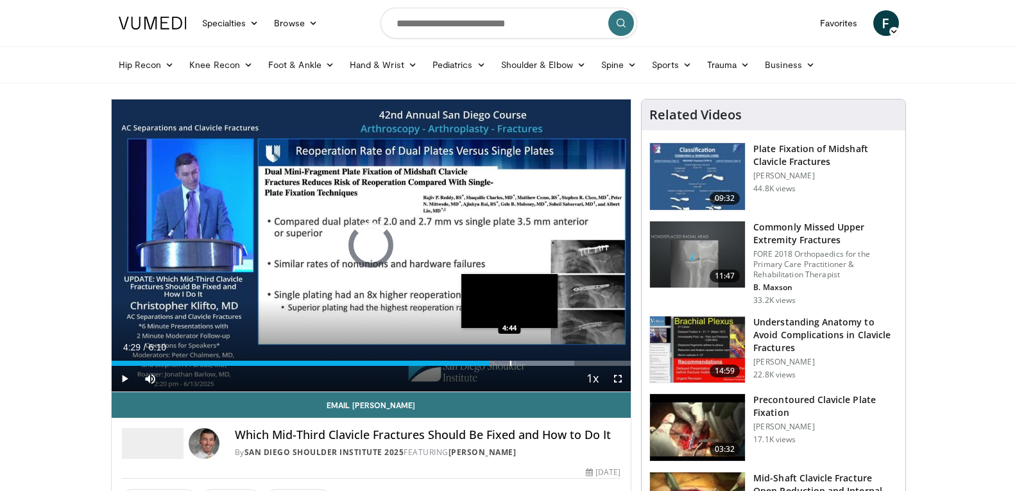
click at [509, 357] on div "Loaded : 89.13% 4:29 4:44" at bounding box center [372, 360] width 520 height 12
click at [531, 359] on div "Loaded : 93.67% 4:44 4:59" at bounding box center [372, 360] width 520 height 12
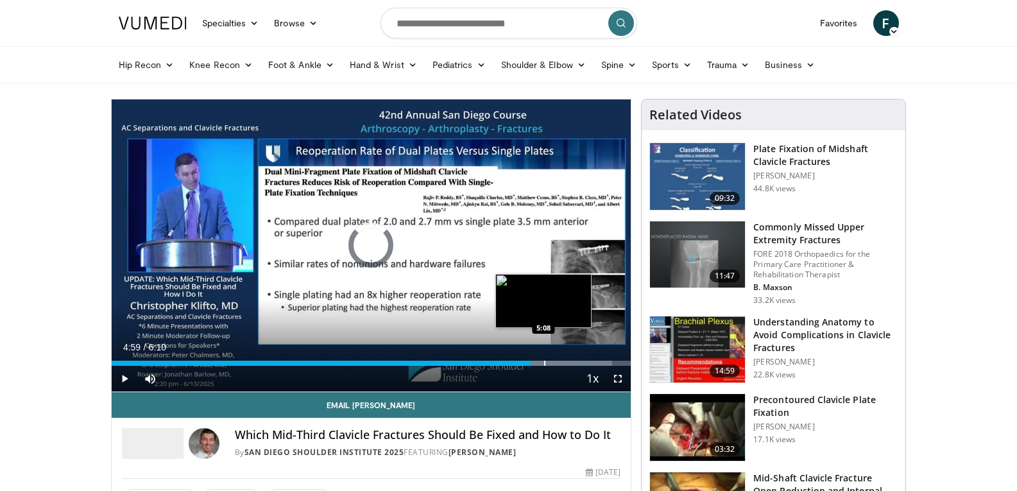
click at [544, 361] on div "Progress Bar" at bounding box center [544, 363] width 1 height 5
click at [571, 361] on div "Progress Bar" at bounding box center [571, 363] width 1 height 5
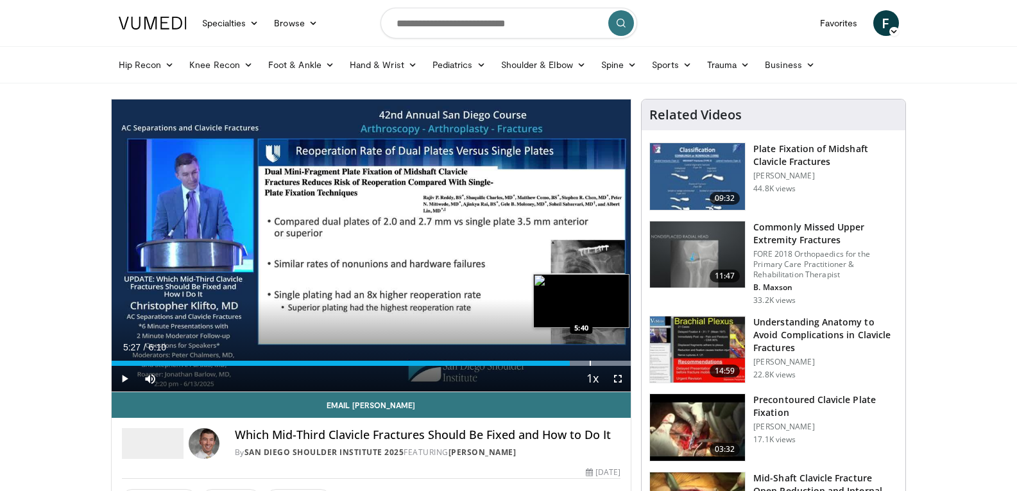
click at [590, 362] on div "Progress Bar" at bounding box center [590, 363] width 1 height 5
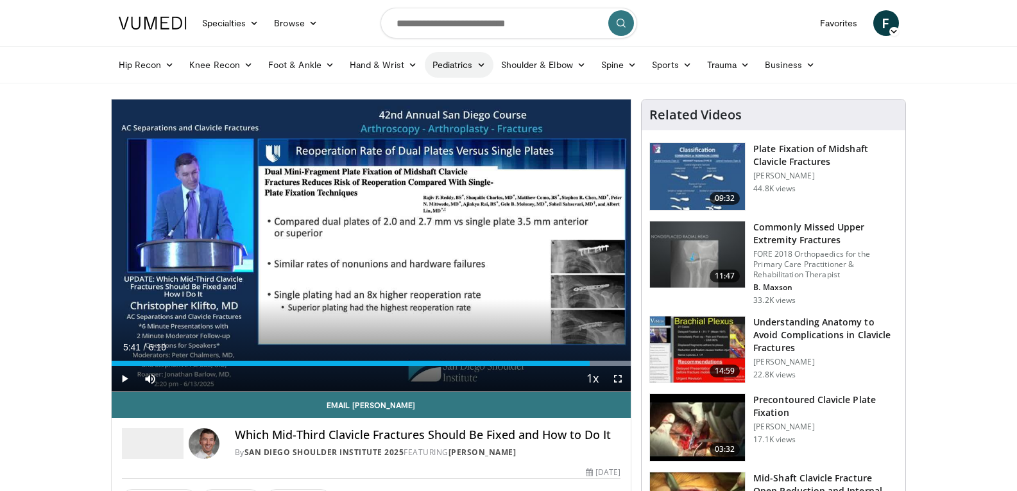
click at [459, 68] on link "Pediatrics" at bounding box center [459, 65] width 69 height 26
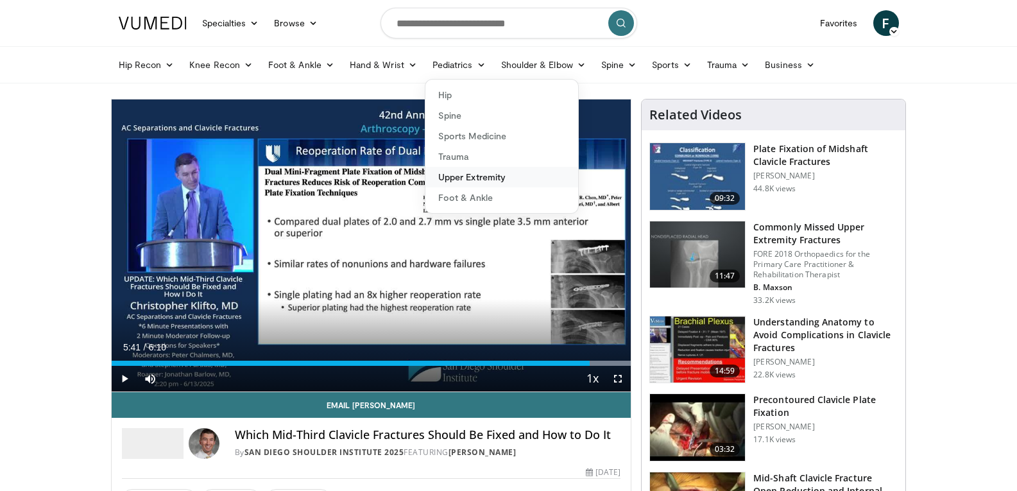
click at [477, 175] on link "Upper Extremity" at bounding box center [501, 177] width 153 height 21
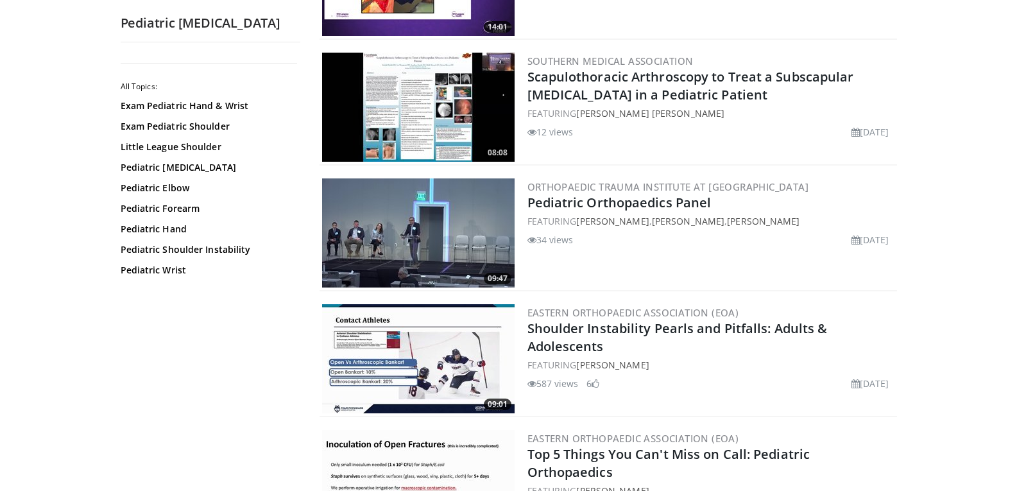
scroll to position [1540, 0]
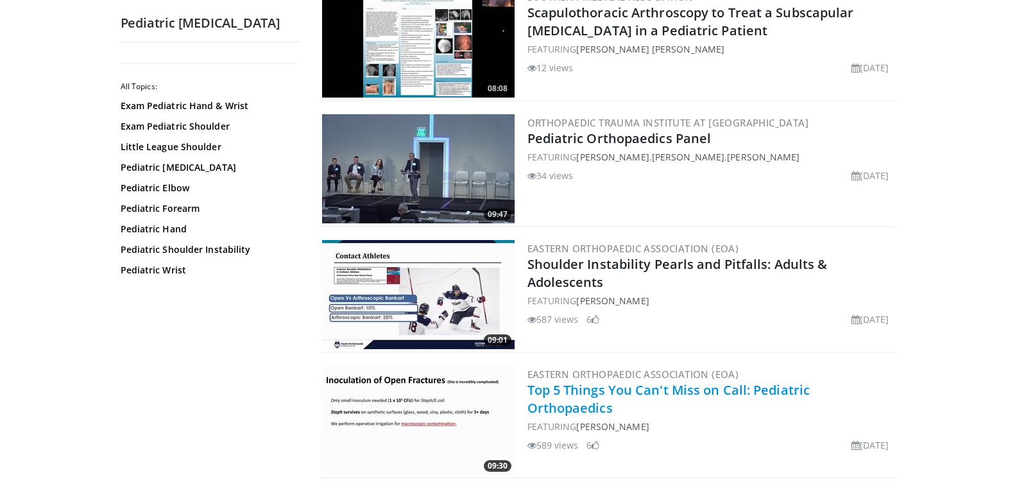
click at [667, 393] on link "Top 5 Things You Can't Miss on Call: Pediatric Orthopaedics" at bounding box center [668, 398] width 283 height 35
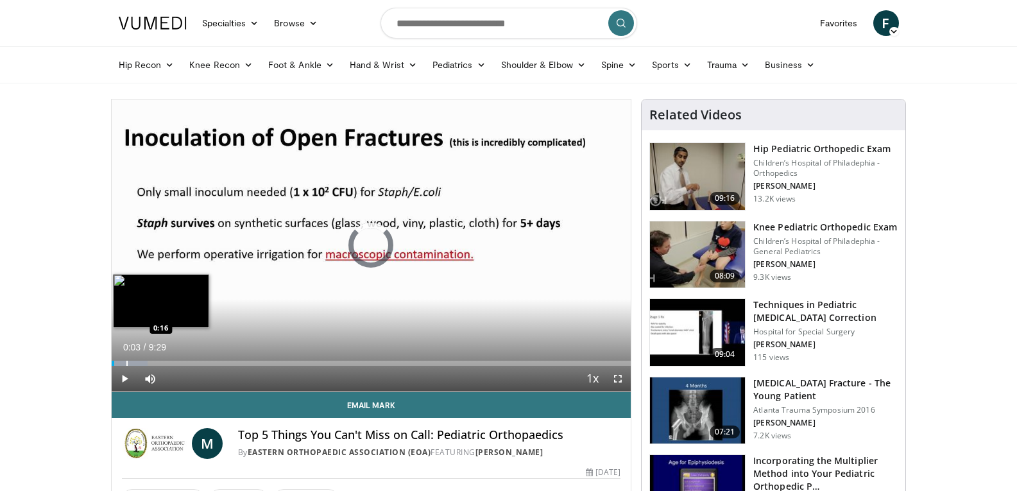
click at [126, 357] on div "Loaded : 6.96% 0:03 0:16" at bounding box center [372, 360] width 520 height 12
click at [137, 359] on div "Loaded : 6.96% 0:16 0:28" at bounding box center [372, 360] width 520 height 12
click at [130, 361] on div "Progress Bar" at bounding box center [130, 363] width 1 height 5
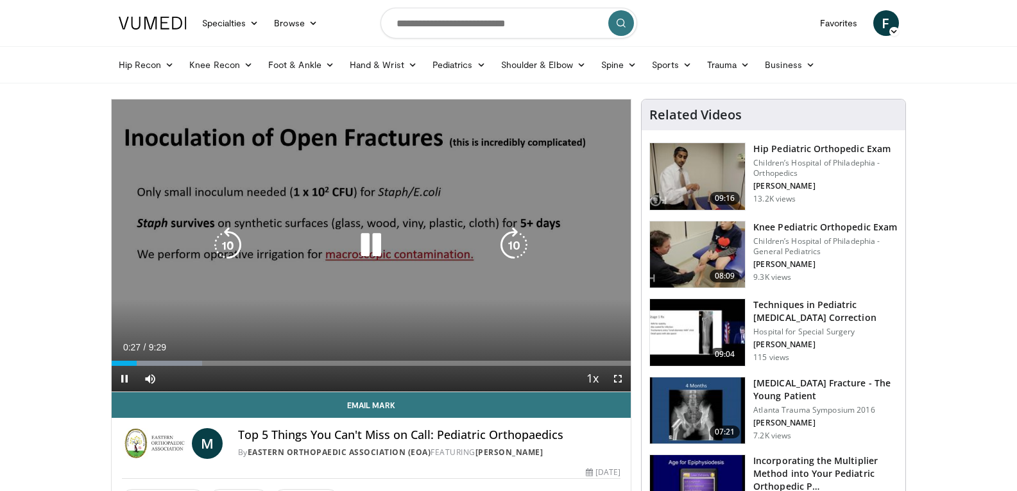
click at [191, 320] on div "10 seconds Tap to unmute" at bounding box center [372, 245] width 520 height 292
click at [205, 274] on div "10 seconds Tap to unmute" at bounding box center [372, 245] width 520 height 292
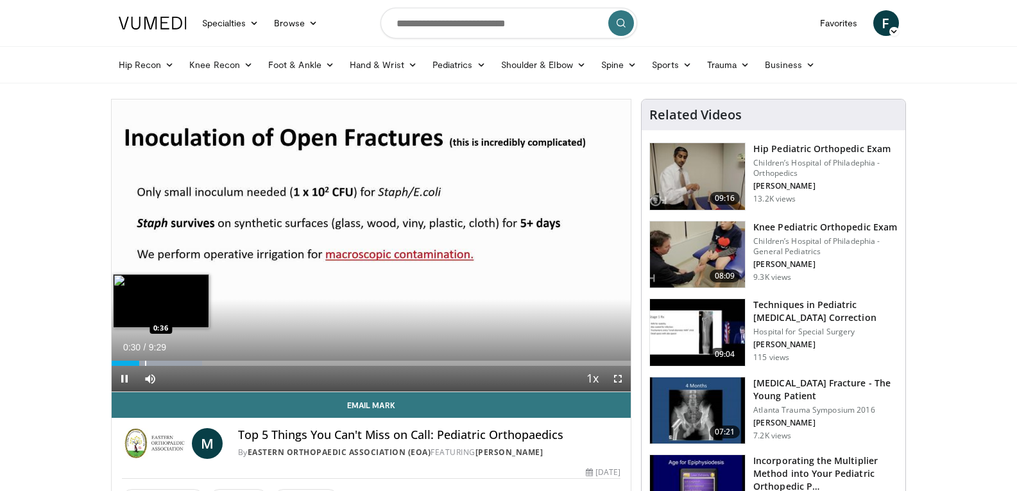
click at [145, 363] on div "Progress Bar" at bounding box center [145, 363] width 1 height 5
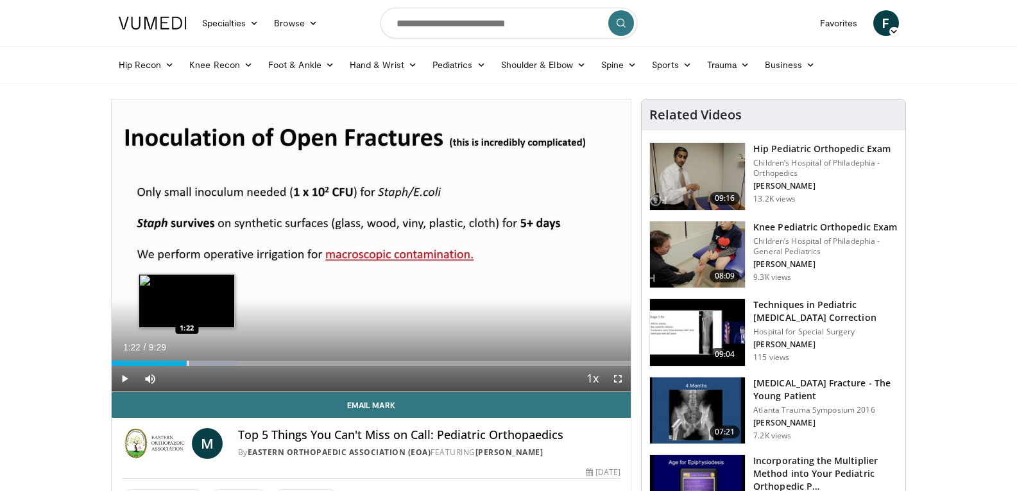
click at [187, 364] on div "Progress Bar" at bounding box center [187, 363] width 1 height 5
click at [197, 364] on div "Progress Bar" at bounding box center [197, 363] width 1 height 5
click at [208, 359] on div "Loaded : 27.88% 1:36 1:46" at bounding box center [372, 360] width 520 height 12
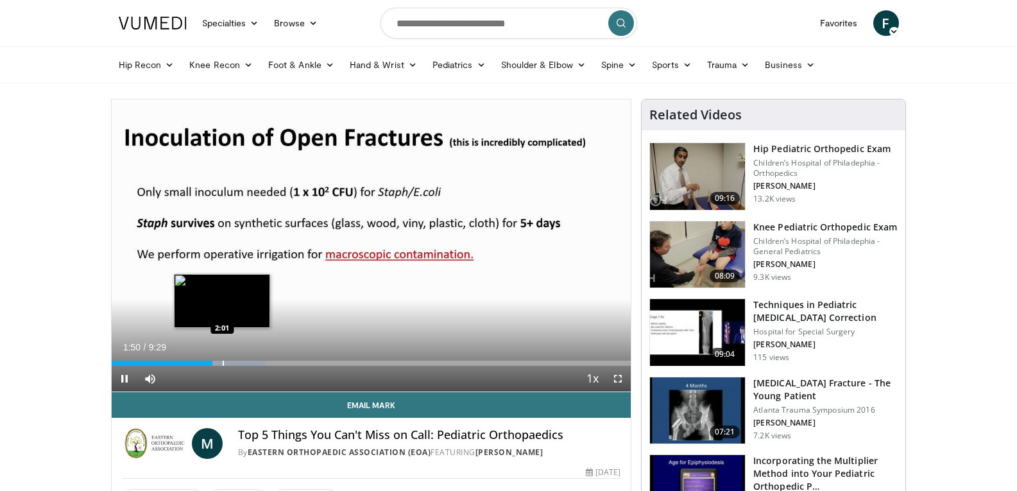
click at [223, 361] on div "Progress Bar" at bounding box center [223, 363] width 1 height 5
click at [234, 362] on div "Progress Bar" at bounding box center [234, 363] width 1 height 5
click at [244, 362] on div "Progress Bar" at bounding box center [244, 363] width 1 height 5
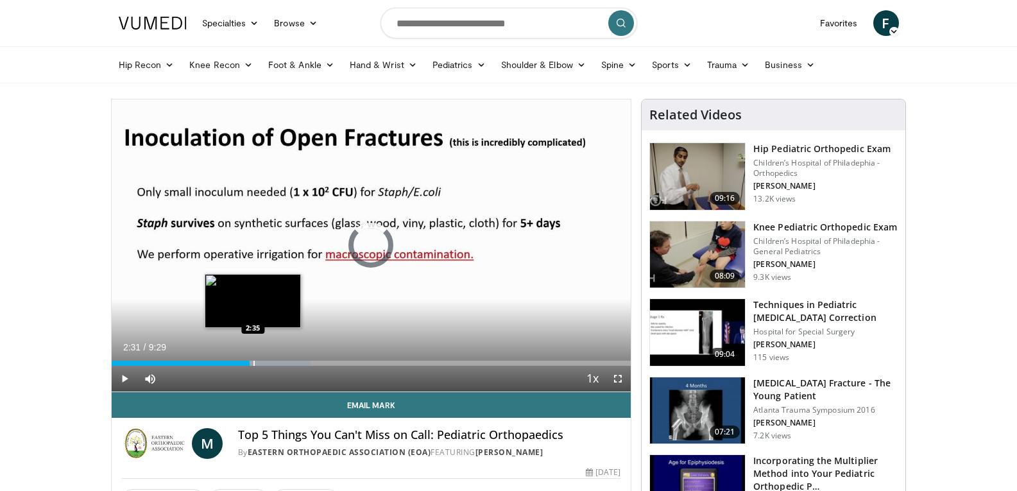
click at [253, 359] on div "Loaded : 38.34% 2:31 2:35" at bounding box center [372, 360] width 520 height 12
click at [268, 361] on div "Progress Bar" at bounding box center [268, 363] width 1 height 5
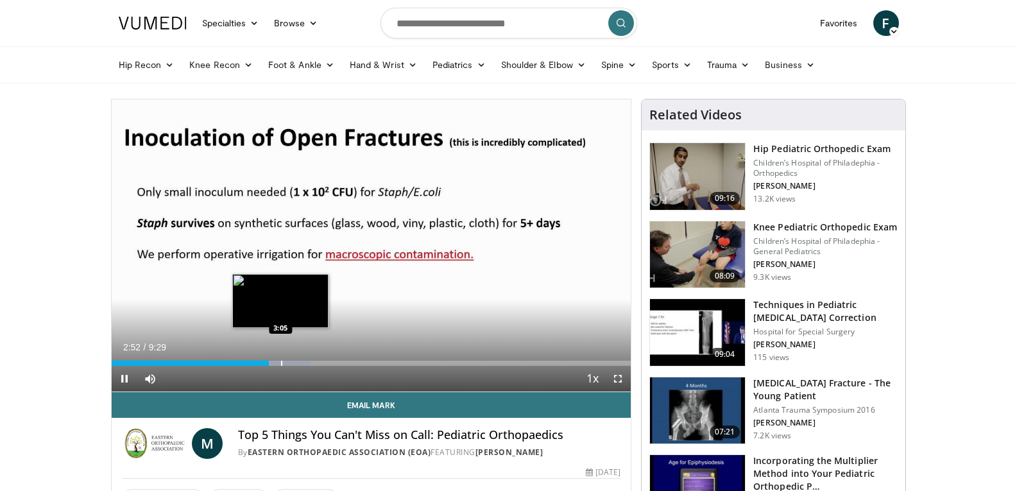
click at [282, 361] on div "Progress Bar" at bounding box center [281, 363] width 1 height 5
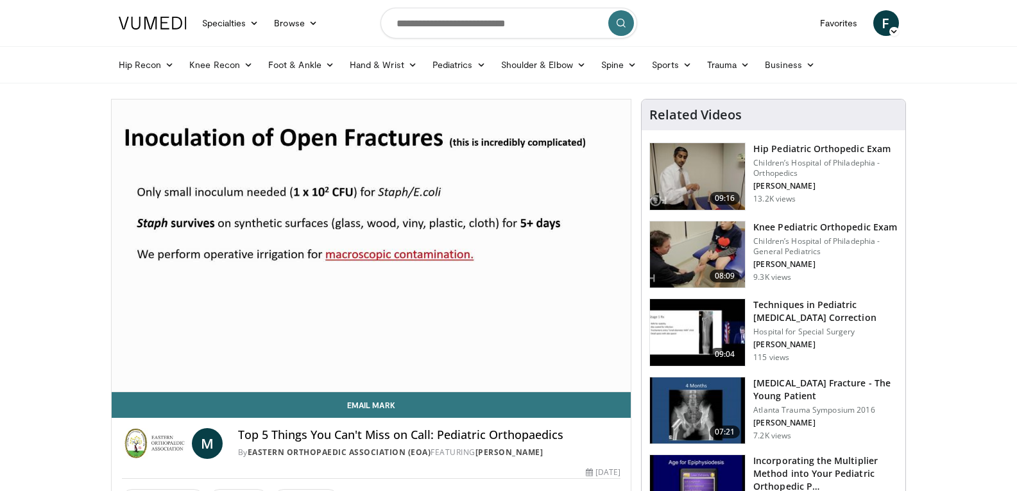
click at [287, 360] on div "10 seconds Tap to unmute" at bounding box center [372, 245] width 520 height 292
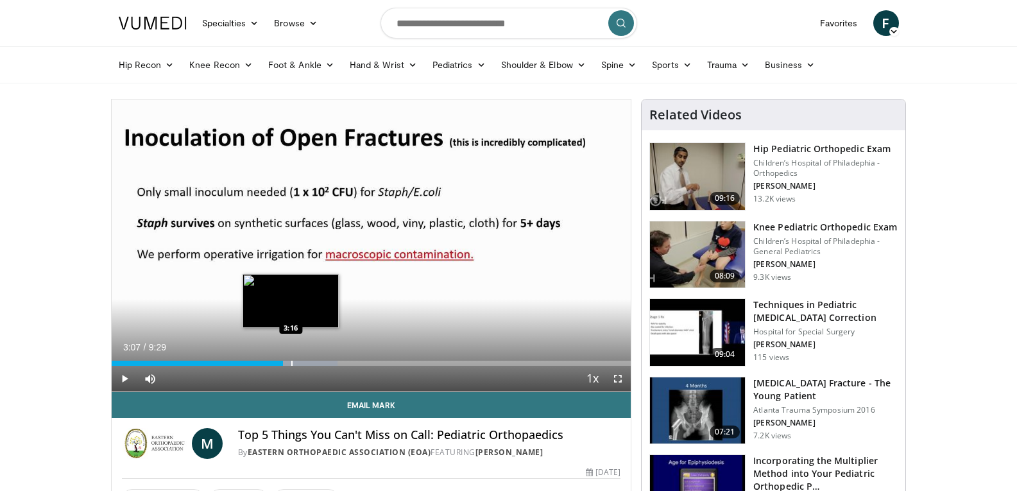
click at [291, 361] on div "Progress Bar" at bounding box center [291, 363] width 1 height 5
click at [301, 361] on div "Progress Bar" at bounding box center [301, 363] width 1 height 5
click at [311, 361] on div "Progress Bar" at bounding box center [311, 363] width 1 height 5
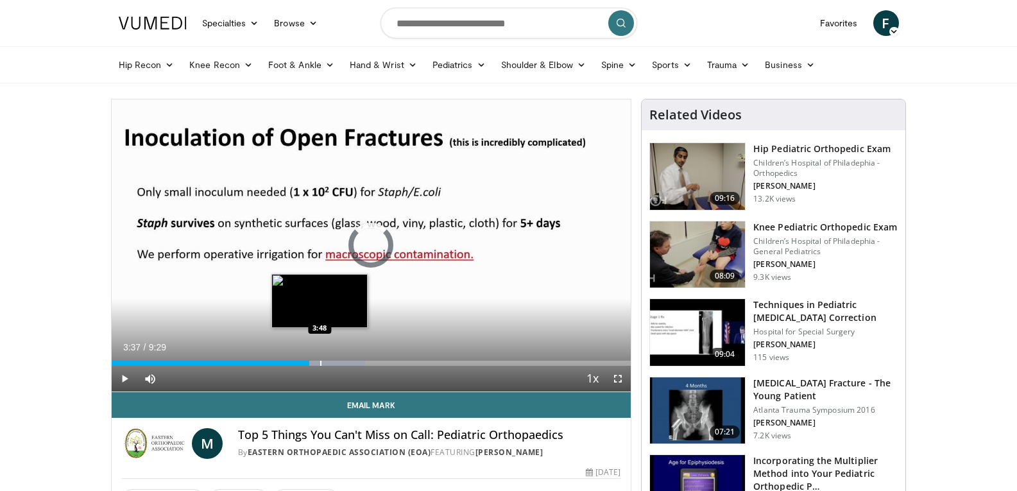
click at [320, 362] on div "Progress Bar" at bounding box center [320, 363] width 1 height 5
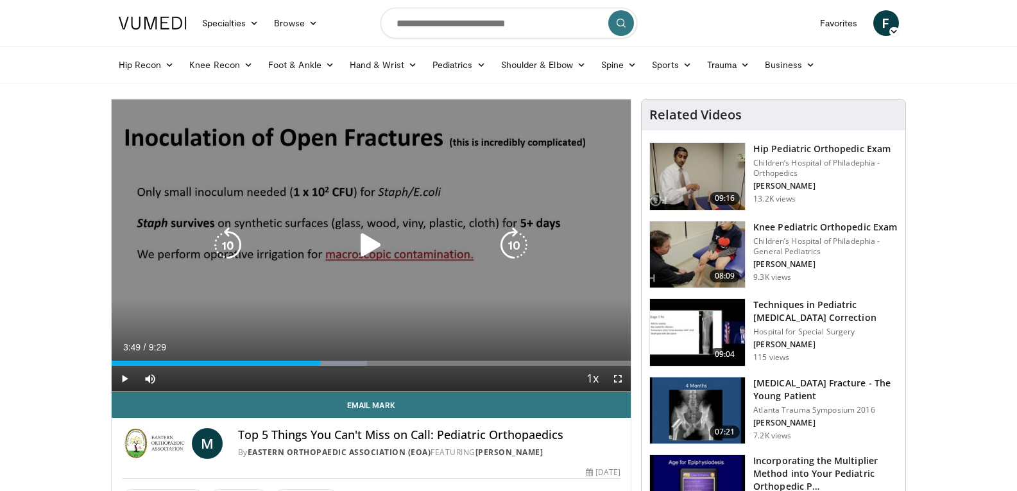
click at [414, 291] on div "10 seconds Tap to unmute" at bounding box center [372, 245] width 520 height 292
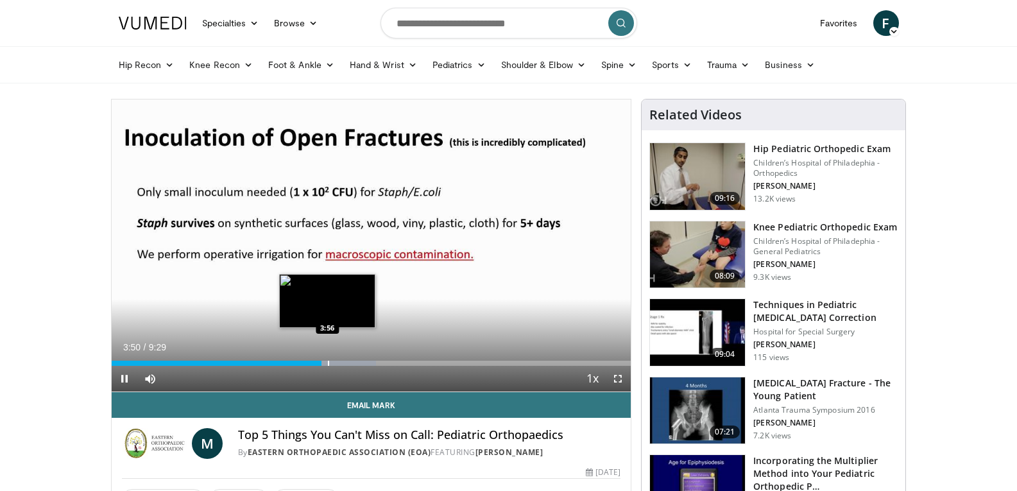
click at [327, 359] on div "Loaded : 50.97% 3:50 3:56" at bounding box center [372, 360] width 520 height 12
click at [334, 361] on div "Progress Bar" at bounding box center [332, 363] width 1 height 5
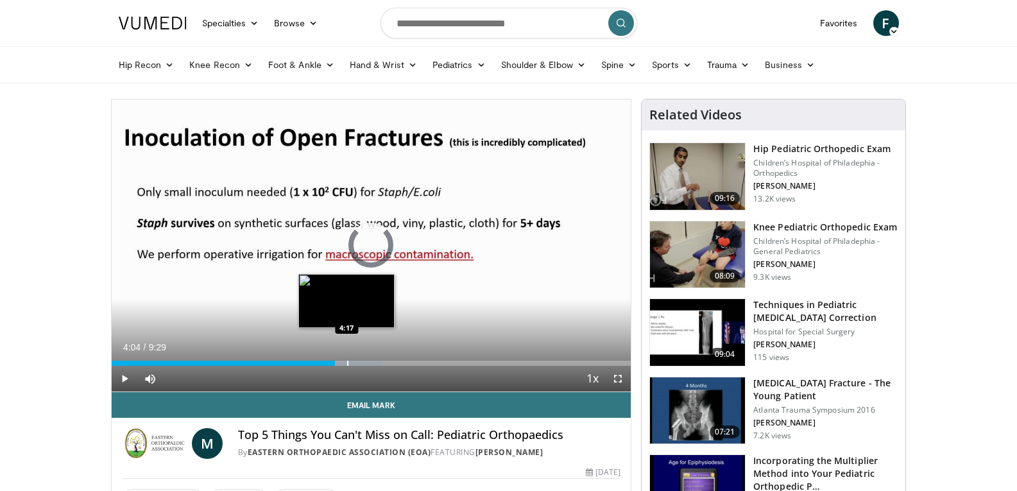
click at [348, 361] on div "Progress Bar" at bounding box center [346, 363] width 74 height 5
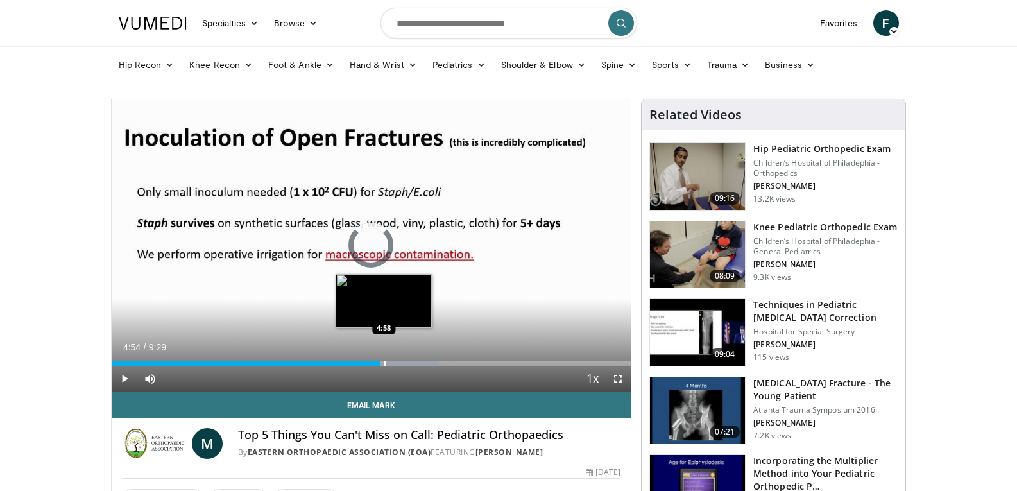
click at [384, 361] on div "Progress Bar" at bounding box center [384, 363] width 1 height 5
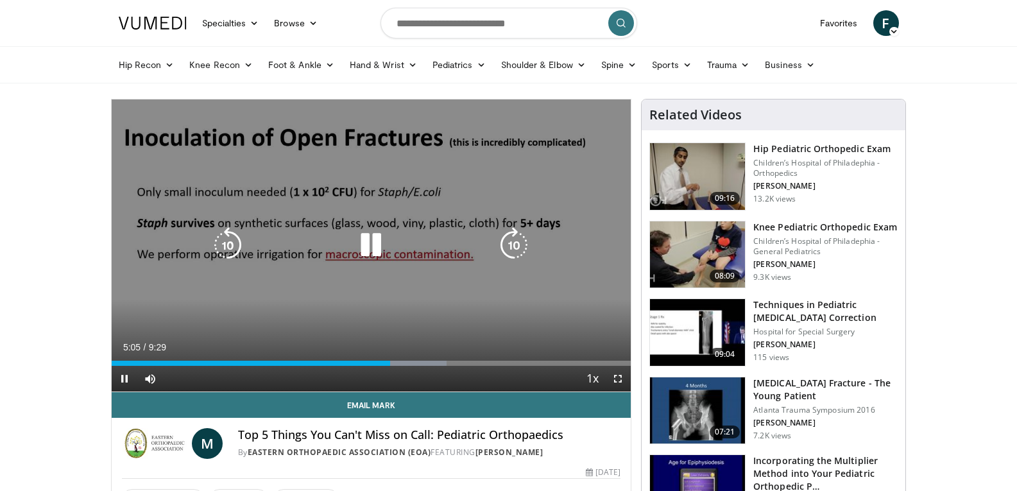
click at [525, 296] on div "10 seconds Tap to unmute" at bounding box center [372, 245] width 520 height 292
click at [511, 280] on div "10 seconds Tap to unmute" at bounding box center [372, 245] width 520 height 292
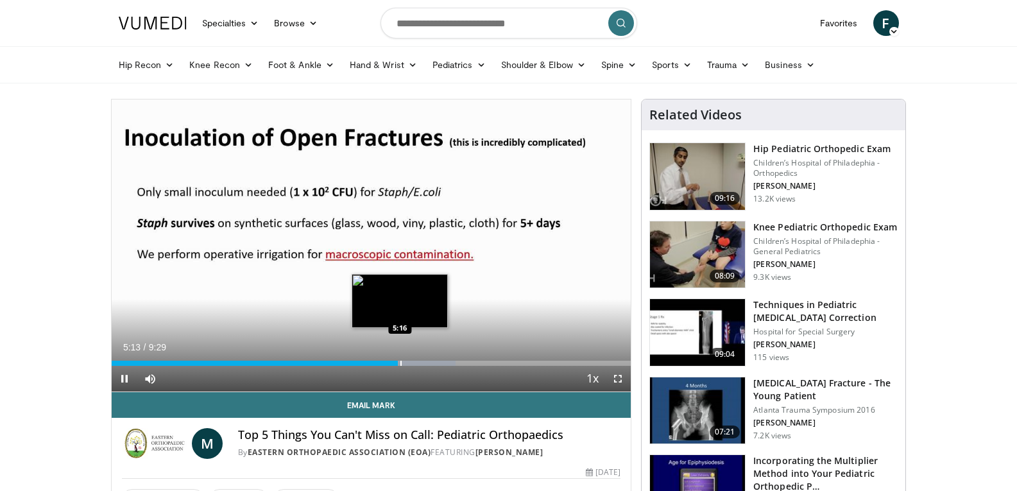
click at [400, 364] on div "Progress Bar" at bounding box center [400, 363] width 1 height 5
click at [410, 362] on div "Progress Bar" at bounding box center [410, 363] width 1 height 5
click at [420, 364] on div "Progress Bar" at bounding box center [420, 363] width 1 height 5
click at [424, 363] on div "Progress Bar" at bounding box center [424, 363] width 1 height 5
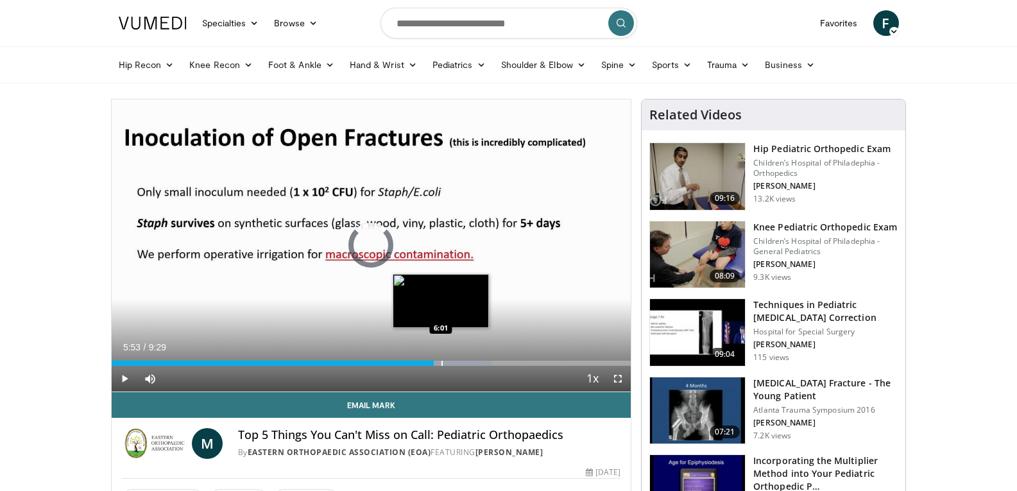
click at [441, 363] on div "Progress Bar" at bounding box center [441, 363] width 1 height 5
click at [453, 361] on div "Progress Bar" at bounding box center [453, 363] width 1 height 5
click at [463, 361] on div "Progress Bar" at bounding box center [463, 363] width 1 height 5
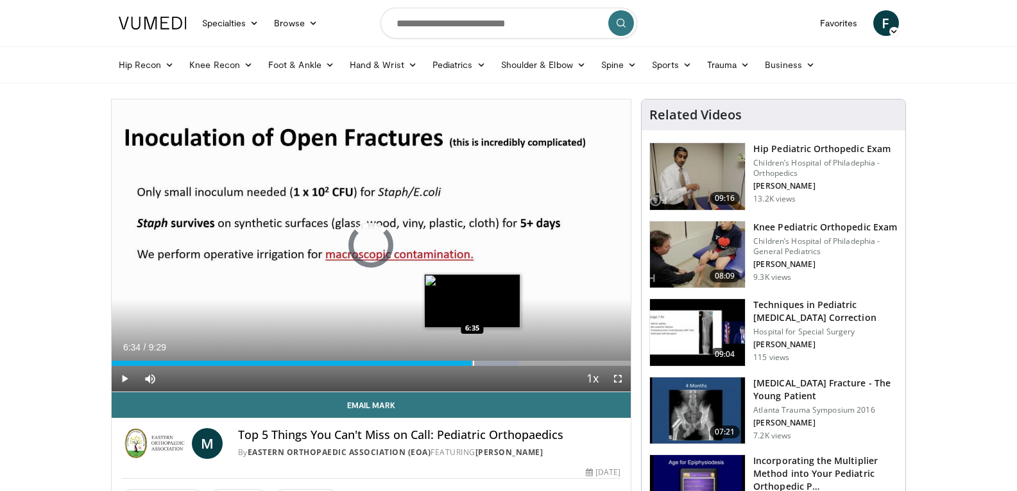
click at [473, 361] on div "Progress Bar" at bounding box center [473, 363] width 1 height 5
click at [481, 361] on div "Progress Bar" at bounding box center [481, 363] width 1 height 5
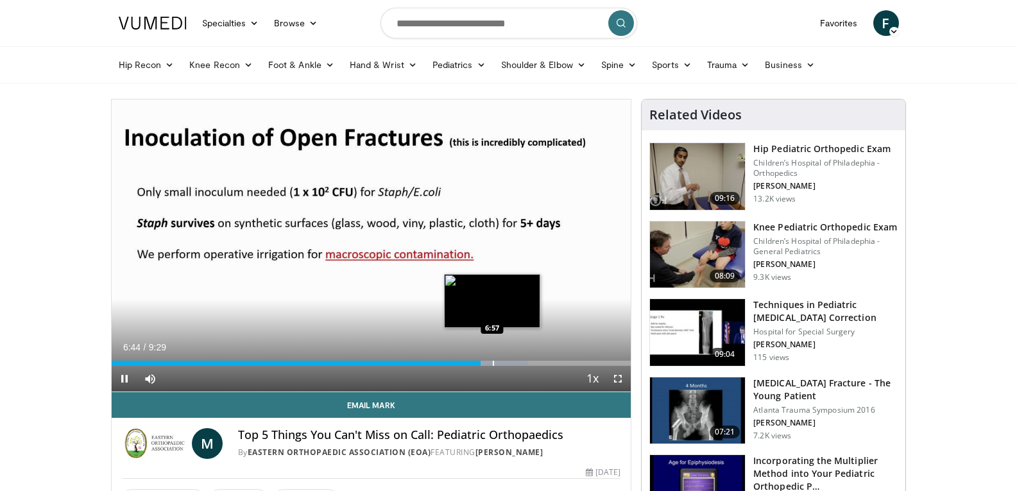
click at [492, 359] on div "Loaded : 80.19% 6:44 6:57" at bounding box center [372, 360] width 520 height 12
click at [499, 362] on div "Progress Bar" at bounding box center [499, 363] width 1 height 5
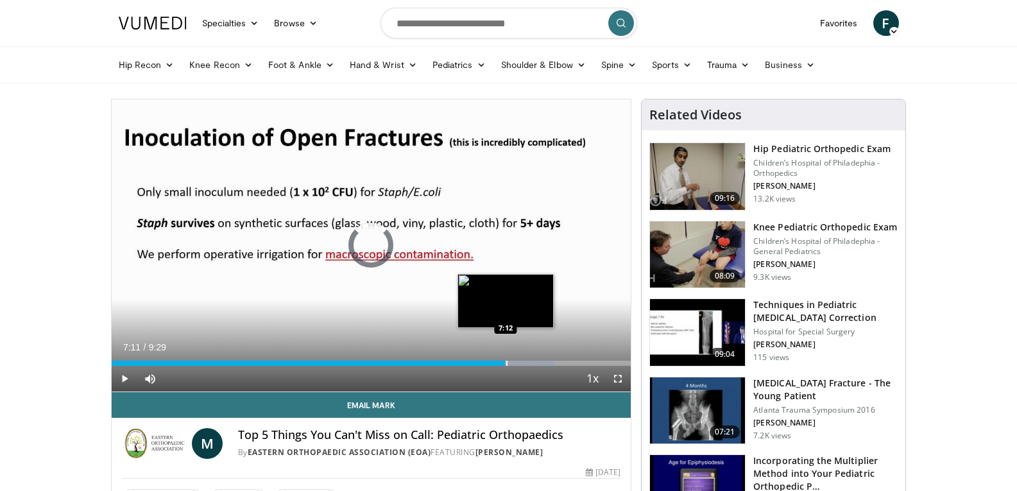
click at [506, 362] on div "Progress Bar" at bounding box center [506, 363] width 1 height 5
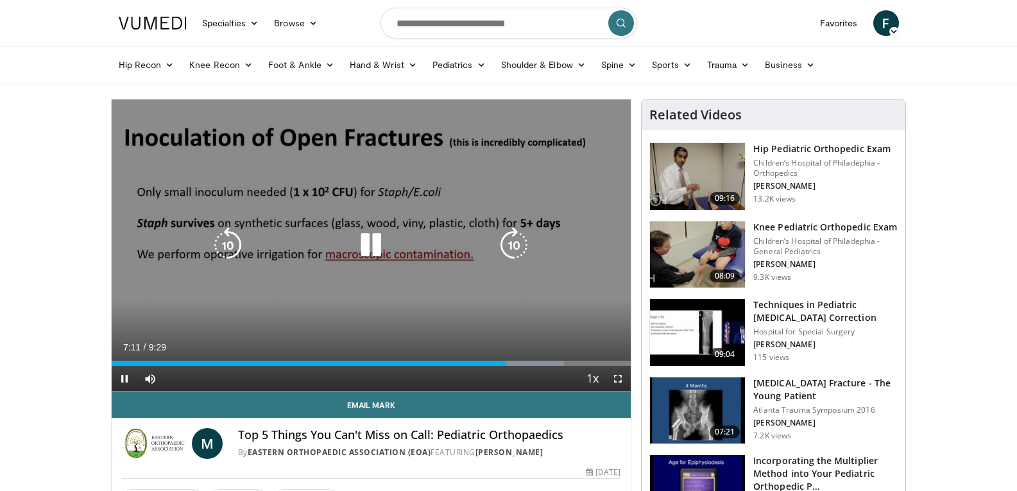
click at [0, 0] on div "Progress Bar" at bounding box center [0, 0] width 0 height 0
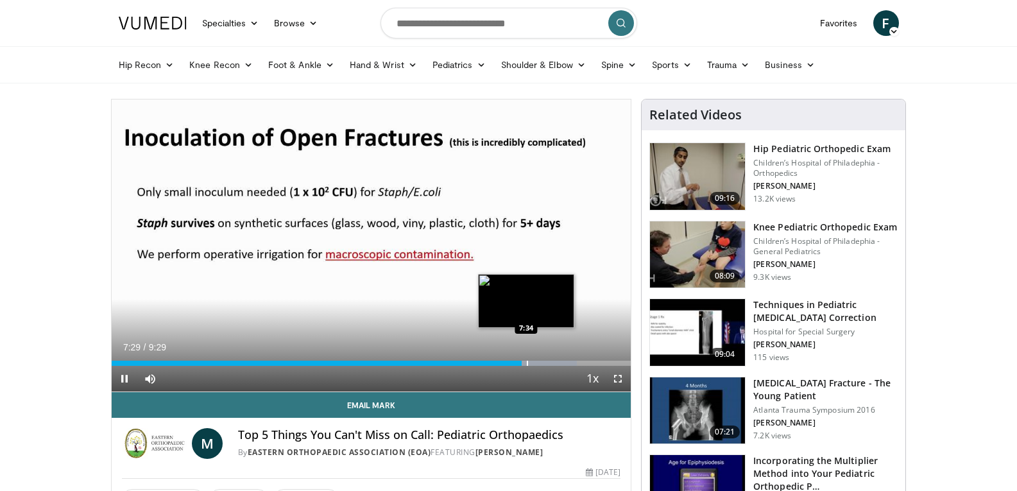
click at [527, 363] on div "Progress Bar" at bounding box center [527, 363] width 1 height 5
click at [535, 363] on div "Progress Bar" at bounding box center [535, 363] width 1 height 5
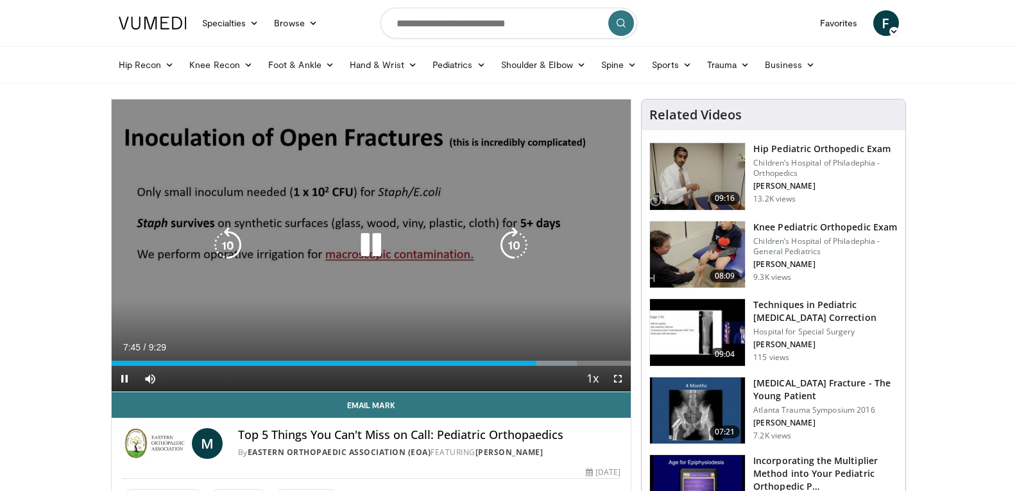
click at [0, 0] on div "Progress Bar" at bounding box center [0, 0] width 0 height 0
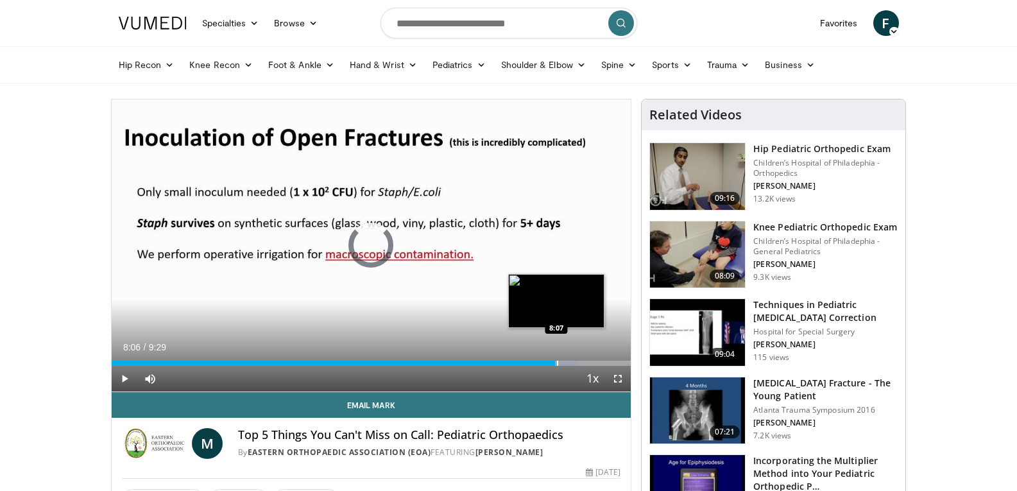
click at [557, 361] on div "Progress Bar" at bounding box center [557, 363] width 1 height 5
click at [565, 359] on div "Loaded : 89.63% 8:08 8:17" at bounding box center [372, 360] width 520 height 12
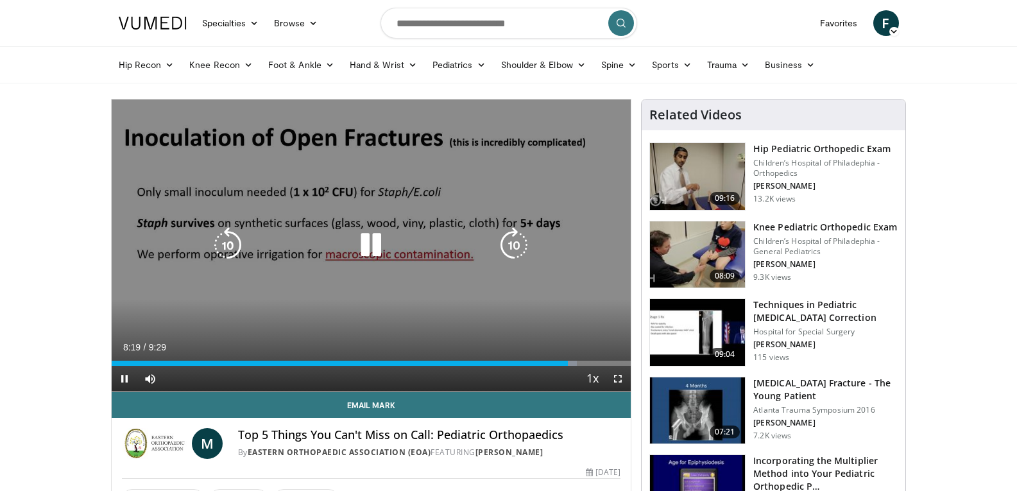
click at [574, 358] on div "Loaded : 89.63% 8:19 8:25" at bounding box center [372, 360] width 520 height 12
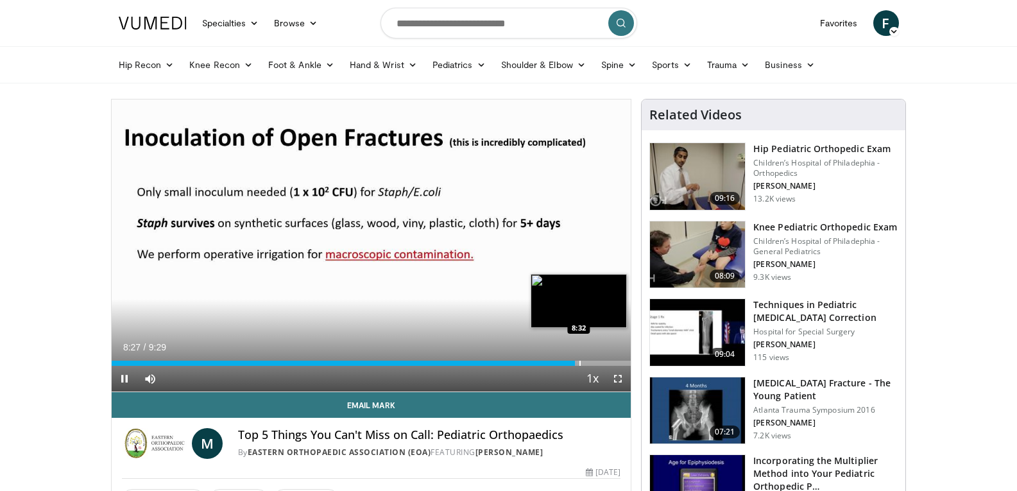
click at [581, 359] on div "Loaded : 89.63% 8:27 8:32" at bounding box center [372, 360] width 520 height 12
click at [592, 361] on div "Progress Bar" at bounding box center [592, 363] width 1 height 5
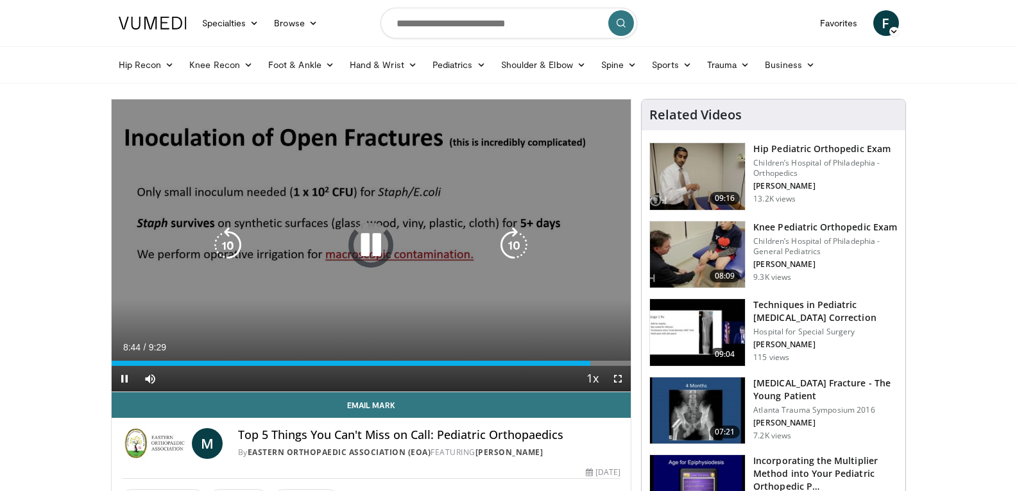
click at [366, 244] on icon "Video Player" at bounding box center [371, 245] width 36 height 36
